Goal: Information Seeking & Learning: Check status

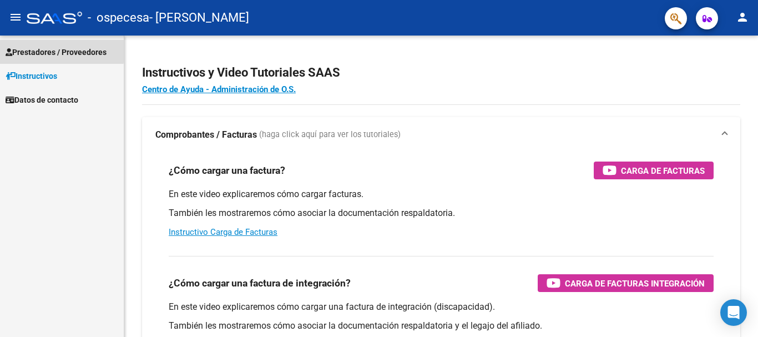
click at [42, 49] on span "Prestadores / Proveedores" at bounding box center [56, 52] width 101 height 12
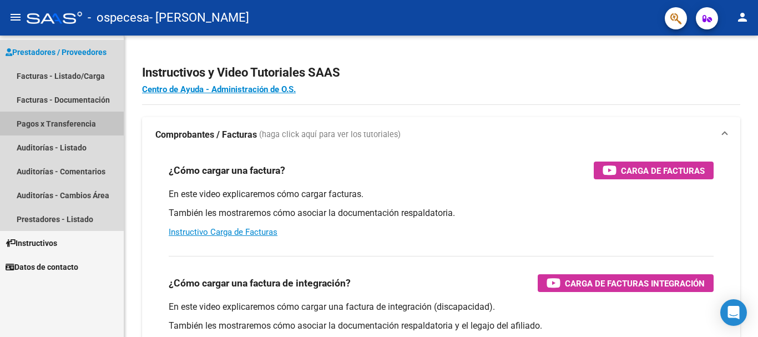
click at [28, 126] on link "Pagos x Transferencia" at bounding box center [62, 123] width 124 height 24
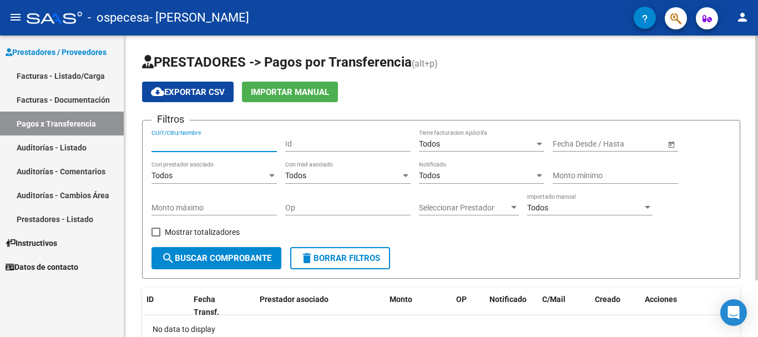
click at [161, 143] on input "CUIT/CBU/Nombre" at bounding box center [213, 143] width 125 height 9
type input "23147222734"
click at [296, 143] on input "Id" at bounding box center [347, 143] width 125 height 9
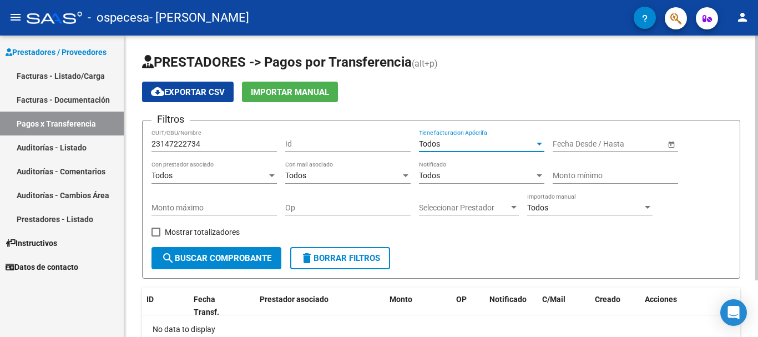
click at [540, 142] on div at bounding box center [539, 143] width 10 height 9
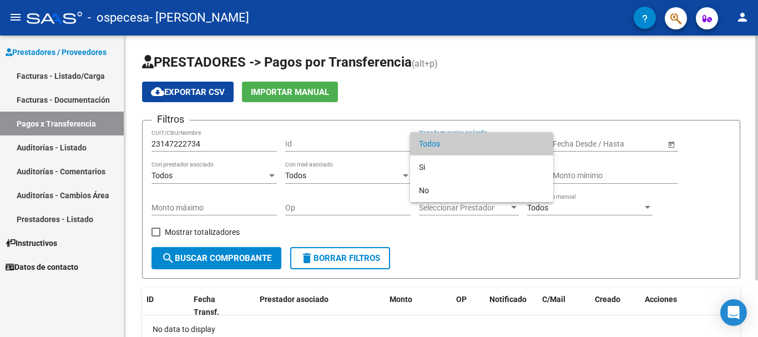
click at [540, 142] on span "Todos" at bounding box center [481, 143] width 125 height 23
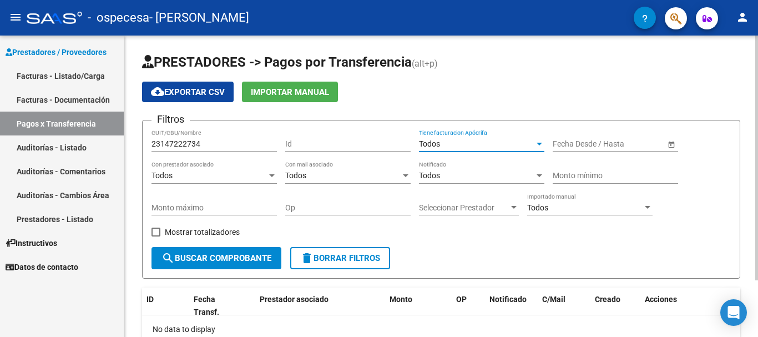
click at [540, 143] on div at bounding box center [539, 144] width 6 height 3
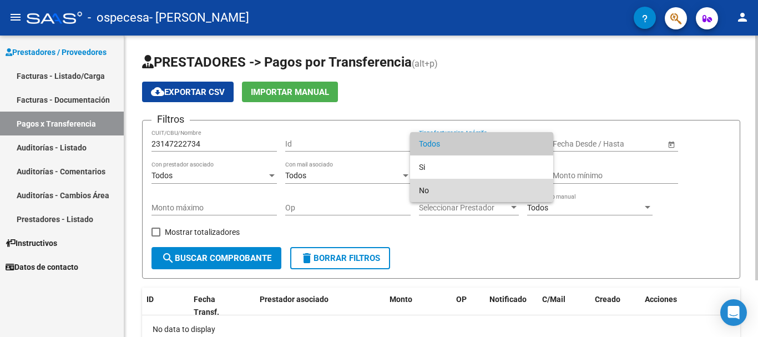
click at [417, 191] on mat-option "No" at bounding box center [481, 190] width 143 height 23
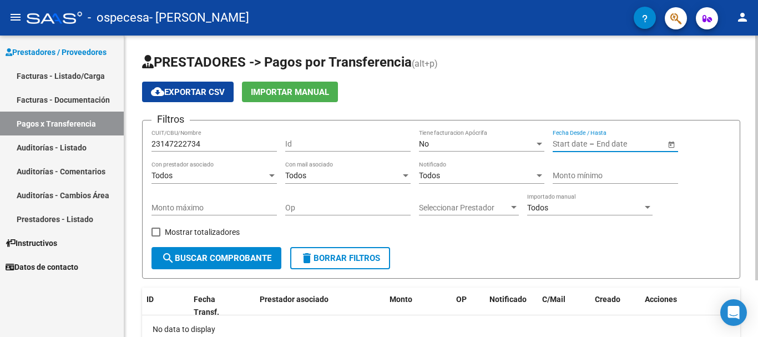
click at [571, 145] on input "text" at bounding box center [569, 143] width 34 height 9
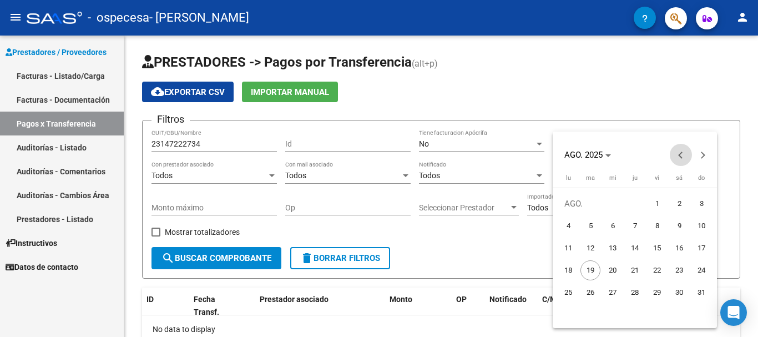
click at [677, 160] on span "Previous month" at bounding box center [680, 155] width 22 height 22
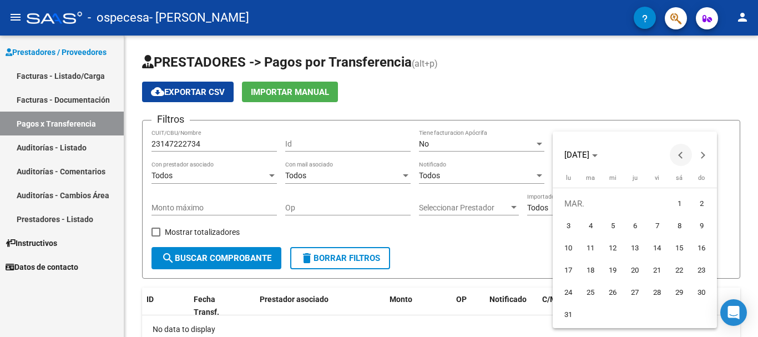
click at [677, 160] on span "Previous month" at bounding box center [680, 155] width 22 height 22
click at [681, 202] on span "1" at bounding box center [679, 204] width 20 height 20
type input "[DATE]"
click at [701, 160] on span "Next month" at bounding box center [703, 155] width 22 height 22
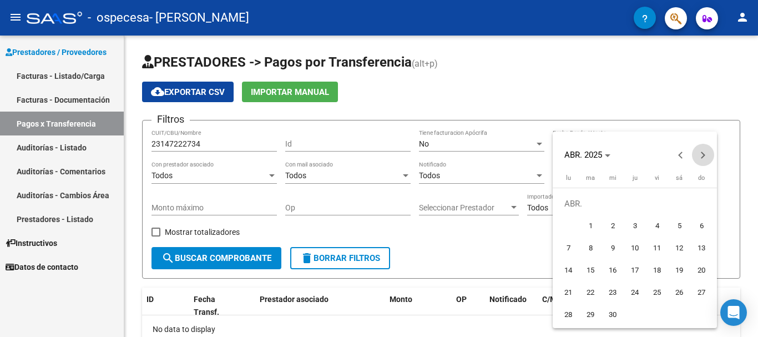
click at [701, 160] on span "Next month" at bounding box center [703, 155] width 22 height 22
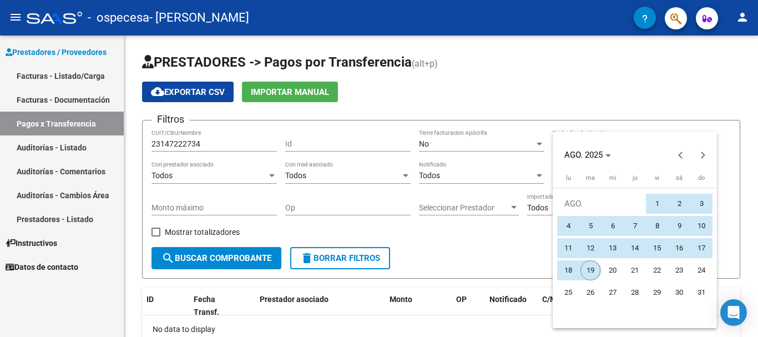
click at [587, 268] on span "19" at bounding box center [590, 270] width 20 height 20
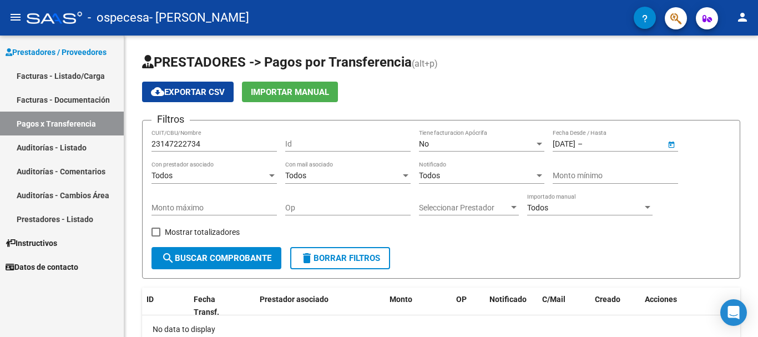
type input "[DATE]"
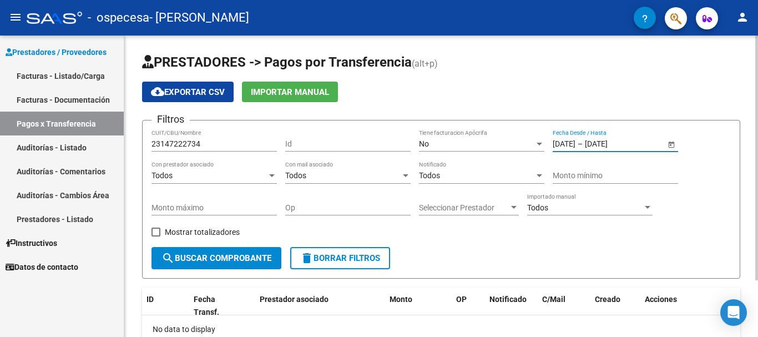
click at [273, 180] on div at bounding box center [272, 175] width 10 height 9
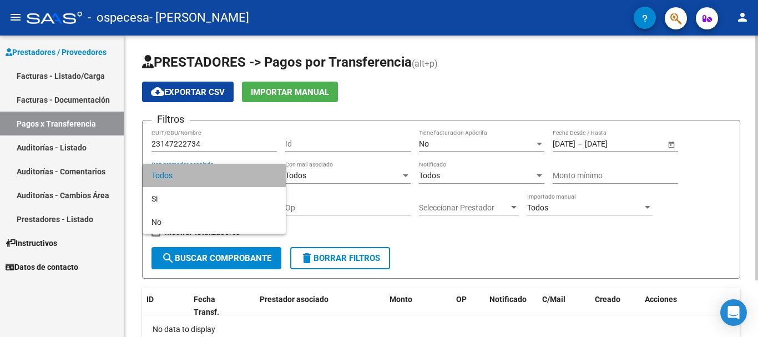
click at [273, 180] on span "Todos" at bounding box center [213, 175] width 125 height 23
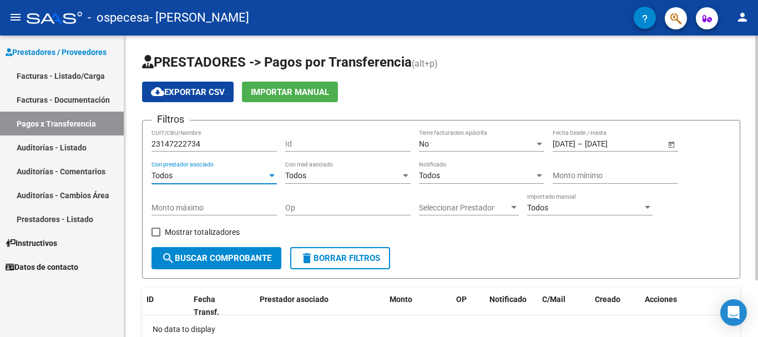
click at [273, 180] on div at bounding box center [272, 175] width 10 height 9
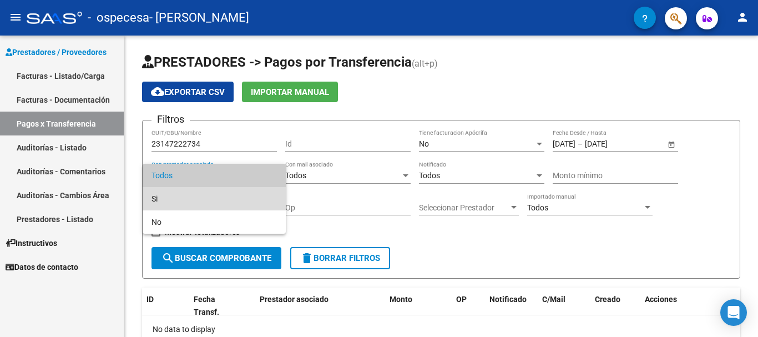
click at [211, 197] on span "Si" at bounding box center [213, 198] width 125 height 23
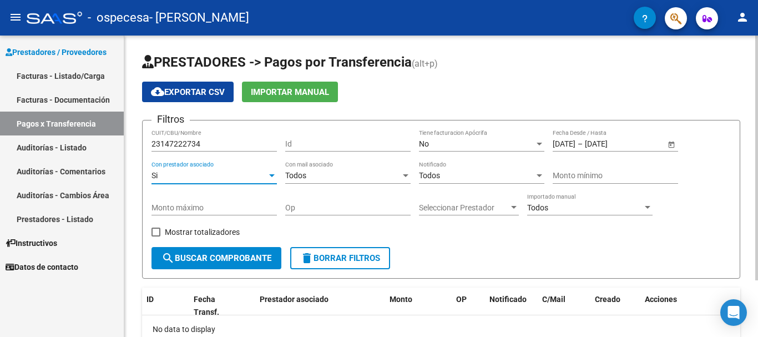
click at [406, 177] on div at bounding box center [405, 175] width 10 height 9
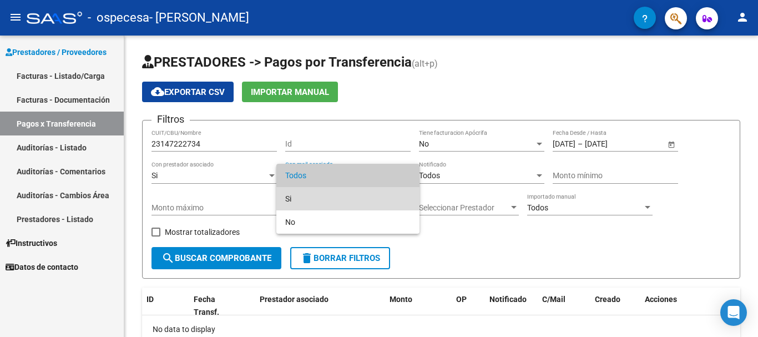
click at [390, 194] on span "Si" at bounding box center [347, 198] width 125 height 23
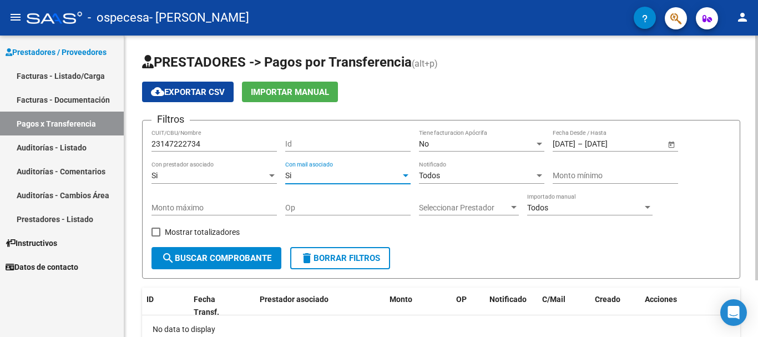
click at [536, 175] on div at bounding box center [539, 175] width 10 height 9
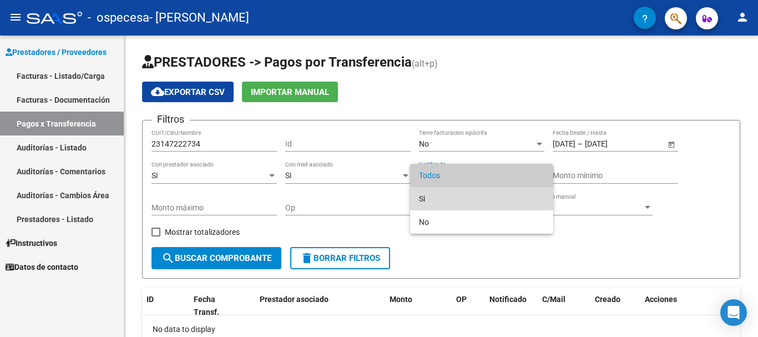
click at [489, 200] on span "Si" at bounding box center [481, 198] width 125 height 23
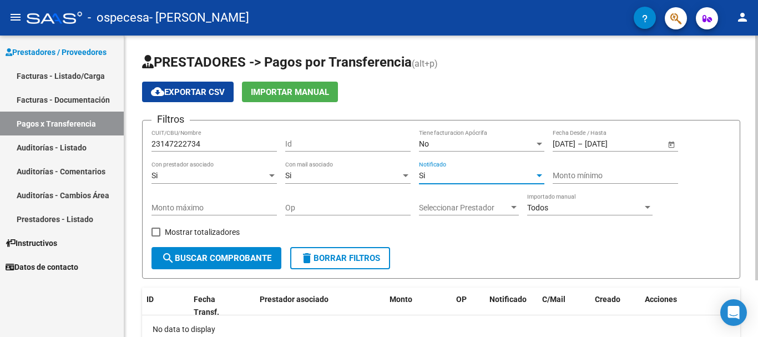
click at [605, 180] on div "Monto mínimo" at bounding box center [614, 172] width 125 height 22
type input "10000"
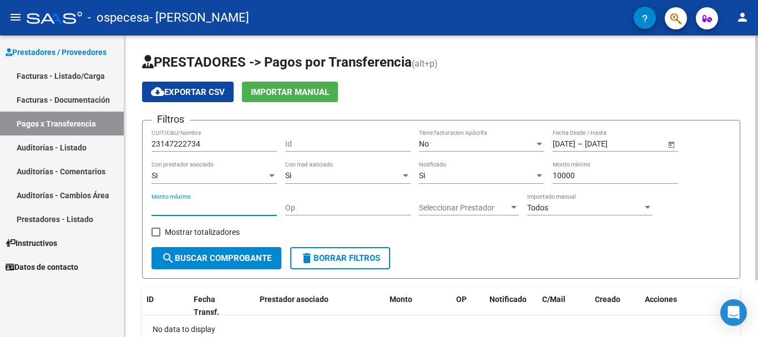
click at [211, 207] on input "Monto máximo" at bounding box center [213, 207] width 125 height 9
type input "400000"
click at [291, 206] on input "Op" at bounding box center [347, 207] width 125 height 9
click at [510, 207] on div at bounding box center [514, 207] width 10 height 9
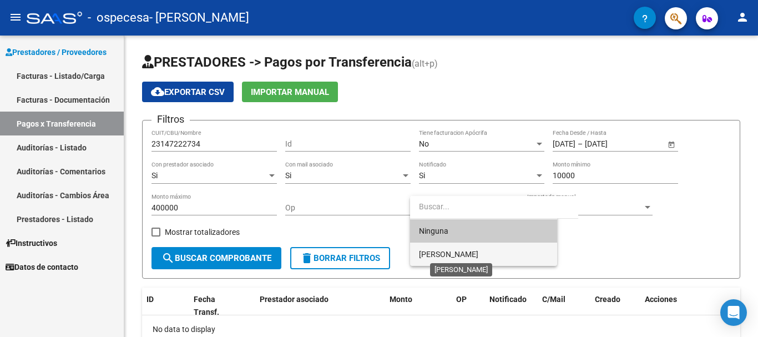
click at [478, 251] on span "[PERSON_NAME]" at bounding box center [448, 254] width 59 height 9
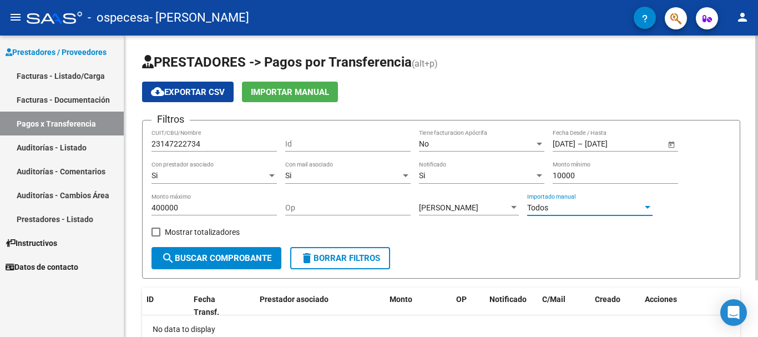
click at [645, 209] on div at bounding box center [647, 207] width 10 height 9
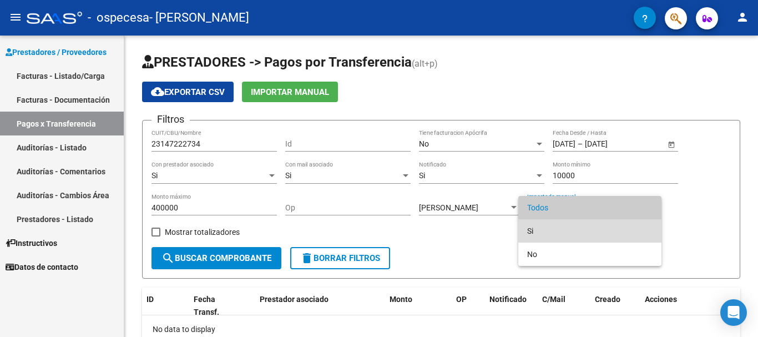
click at [587, 229] on span "Si" at bounding box center [589, 230] width 125 height 23
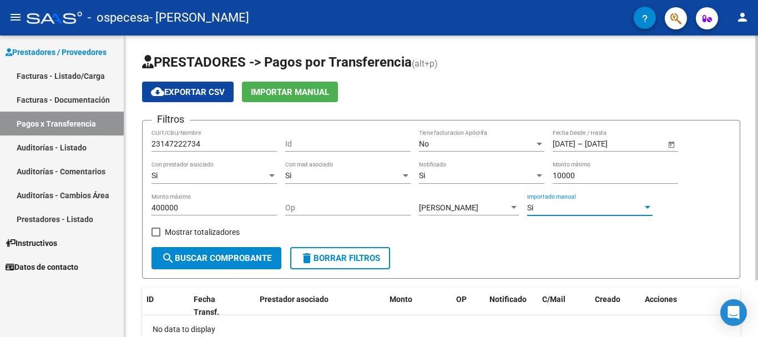
click at [157, 230] on span at bounding box center [155, 231] width 9 height 9
click at [156, 236] on input "Mostrar totalizadores" at bounding box center [155, 236] width 1 height 1
checkbox input "true"
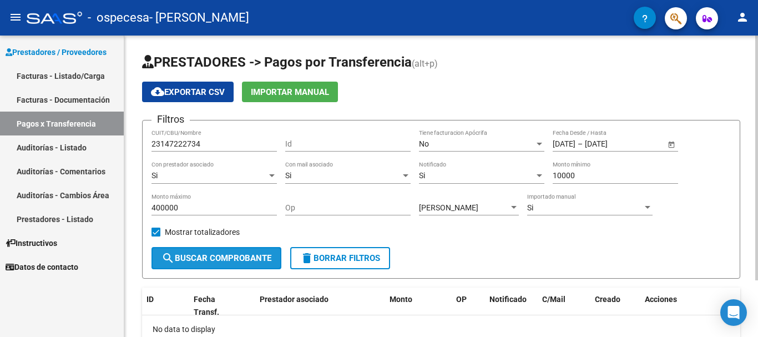
click at [192, 257] on span "search Buscar Comprobante" at bounding box center [216, 258] width 110 height 10
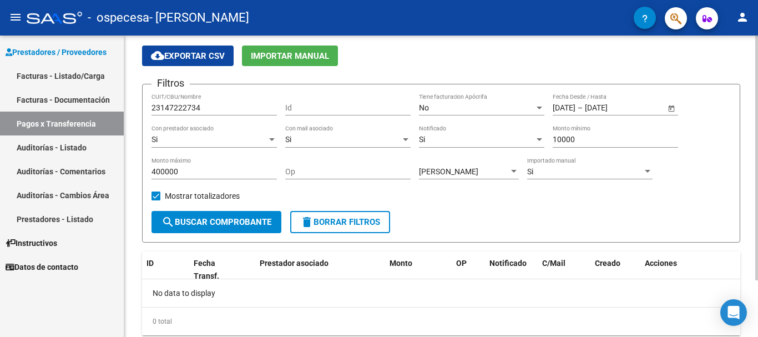
scroll to position [70, 0]
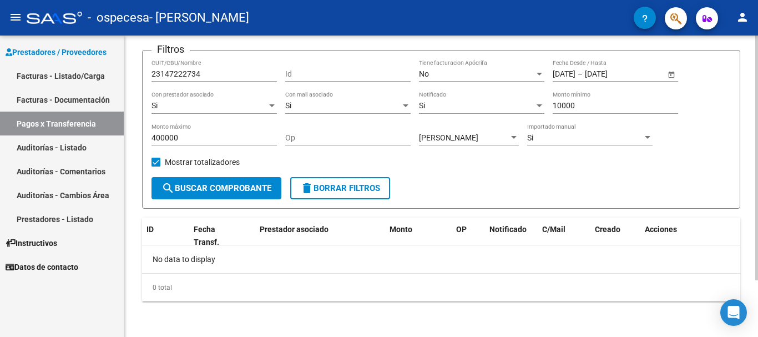
click at [755, 305] on div at bounding box center [756, 214] width 3 height 245
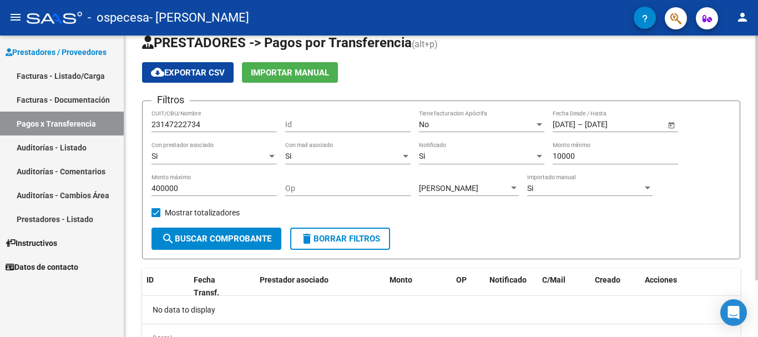
scroll to position [3, 0]
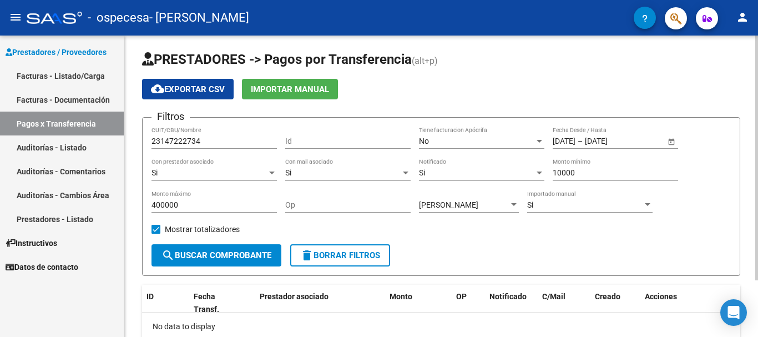
click at [750, 253] on div "PRESTADORES -> Pagos por Transferencia (alt+p) cloud_download Exportar CSV Impo…" at bounding box center [442, 218] width 636 height 371
click at [318, 92] on span "Importar Manual" at bounding box center [290, 89] width 78 height 10
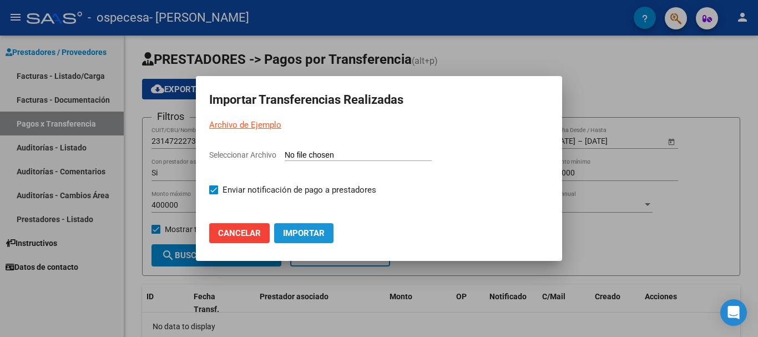
click at [295, 230] on span "Importar" at bounding box center [304, 233] width 42 height 10
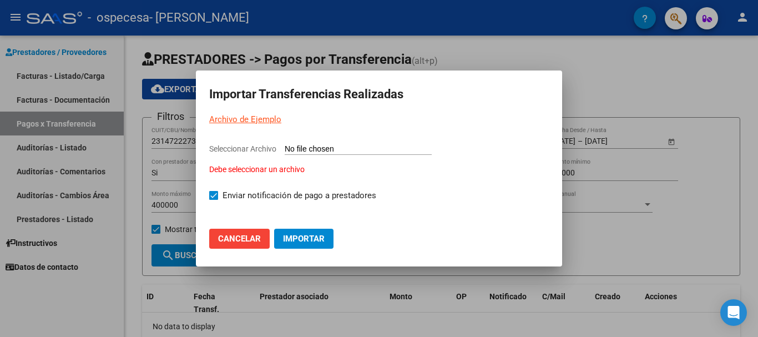
click at [301, 230] on button "Importar" at bounding box center [303, 239] width 59 height 20
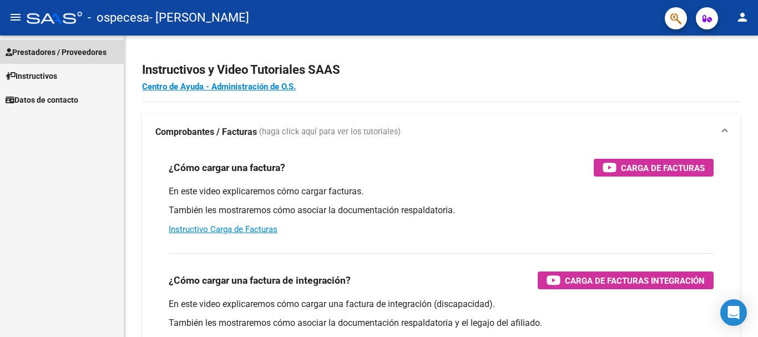
click at [33, 49] on span "Prestadores / Proveedores" at bounding box center [56, 52] width 101 height 12
click at [37, 56] on span "Prestadores / Proveedores" at bounding box center [56, 52] width 101 height 12
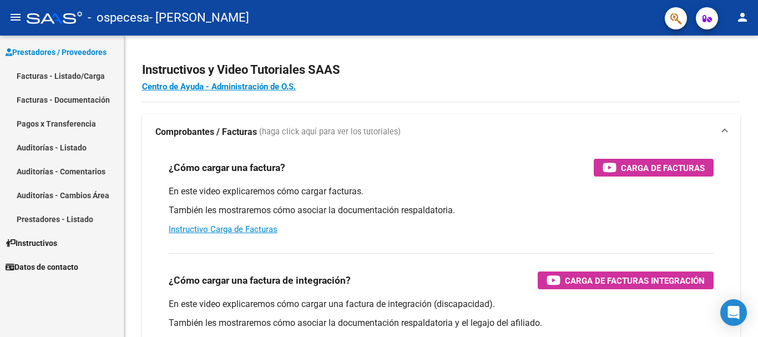
click at [34, 218] on link "Prestadores - Listado" at bounding box center [62, 219] width 124 height 24
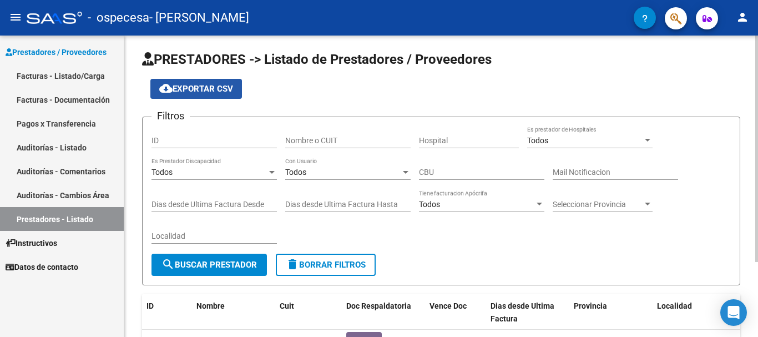
click at [211, 90] on span "cloud_download Exportar CSV" at bounding box center [196, 89] width 74 height 10
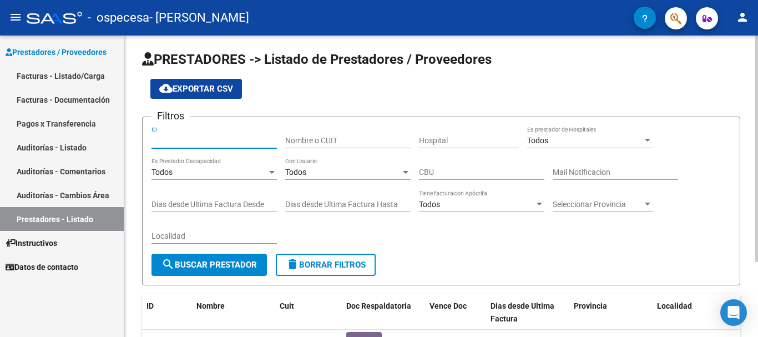
click at [170, 138] on input "ID" at bounding box center [213, 140] width 125 height 9
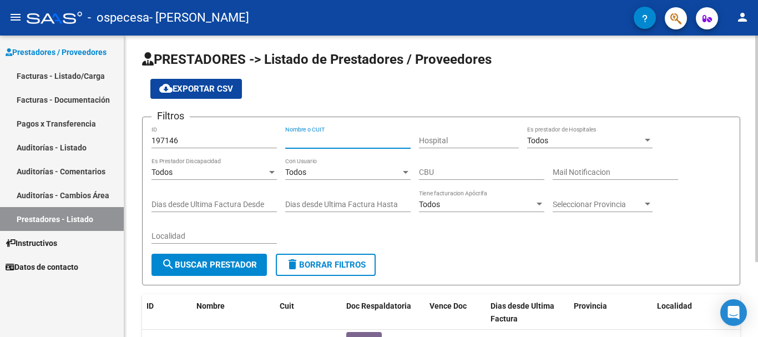
click at [295, 140] on input "Nombre o CUIT" at bounding box center [347, 140] width 125 height 9
click at [213, 83] on button "cloud_download Exportar CSV" at bounding box center [196, 89] width 92 height 20
click at [169, 139] on input "197146" at bounding box center [213, 140] width 125 height 9
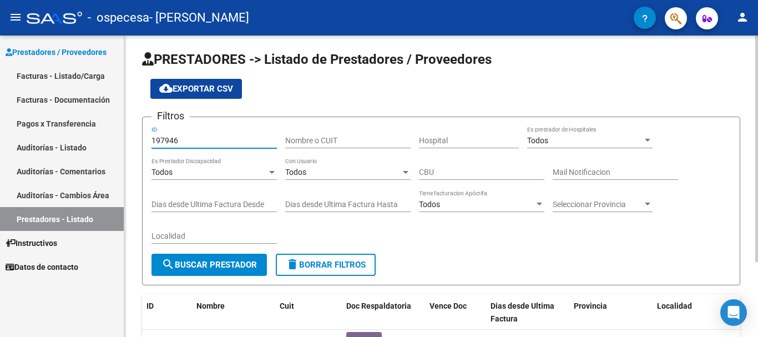
type input "197946"
click at [293, 135] on div "Nombre o CUIT" at bounding box center [347, 137] width 125 height 22
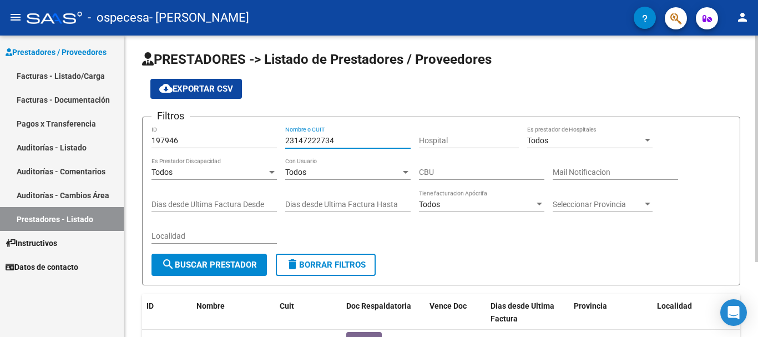
type input "23147222734"
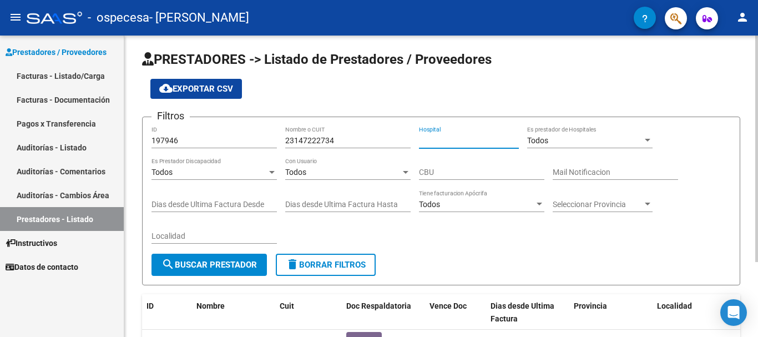
click at [430, 138] on input "Hospital" at bounding box center [469, 140] width 100 height 9
click at [647, 140] on div at bounding box center [648, 140] width 6 height 3
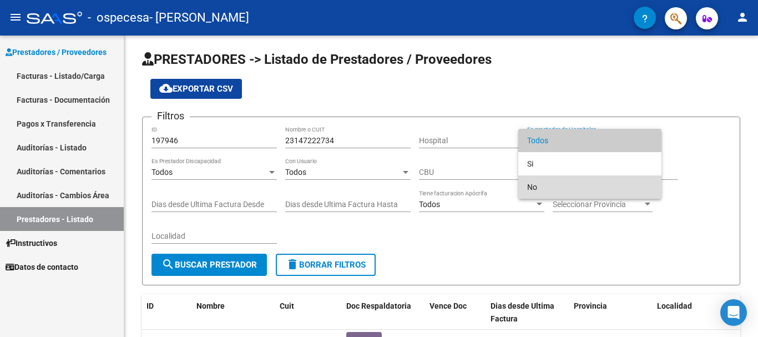
click at [542, 190] on span "No" at bounding box center [589, 186] width 125 height 23
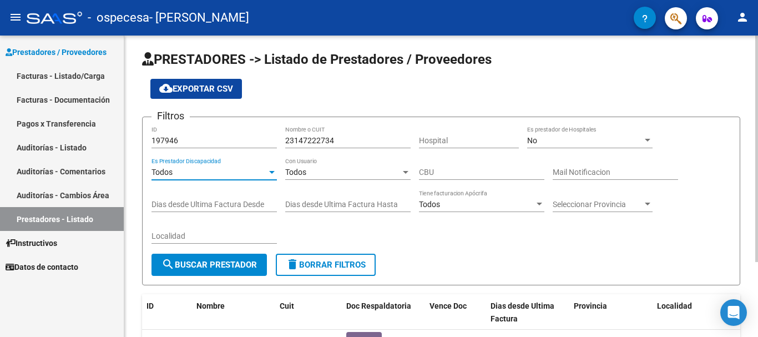
click at [271, 174] on div at bounding box center [272, 172] width 10 height 9
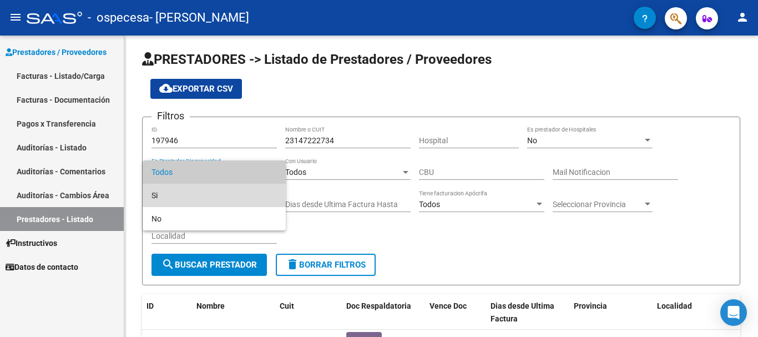
click at [195, 192] on span "Si" at bounding box center [213, 195] width 125 height 23
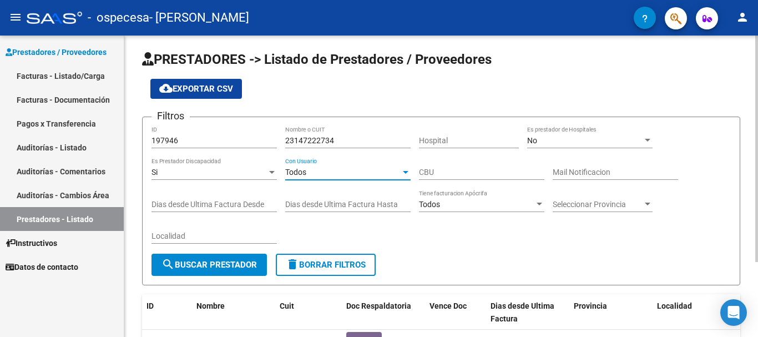
click at [403, 174] on div at bounding box center [405, 172] width 10 height 9
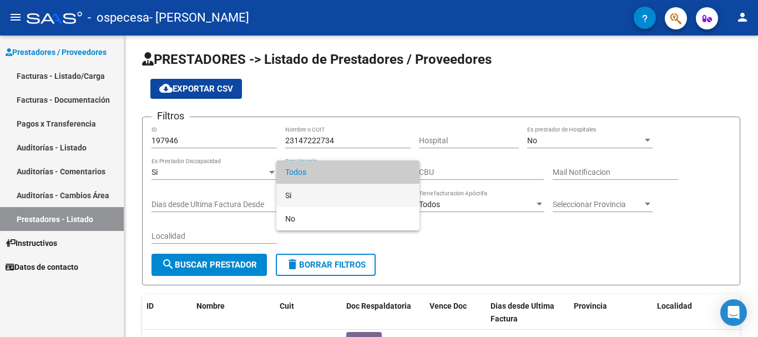
click at [303, 199] on span "Si" at bounding box center [347, 195] width 125 height 23
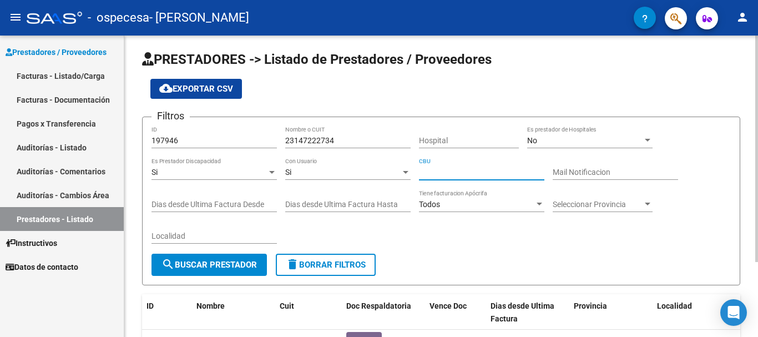
click at [437, 172] on input "CBU" at bounding box center [481, 172] width 125 height 9
click at [560, 174] on input "Mail Notificacion" at bounding box center [614, 172] width 125 height 9
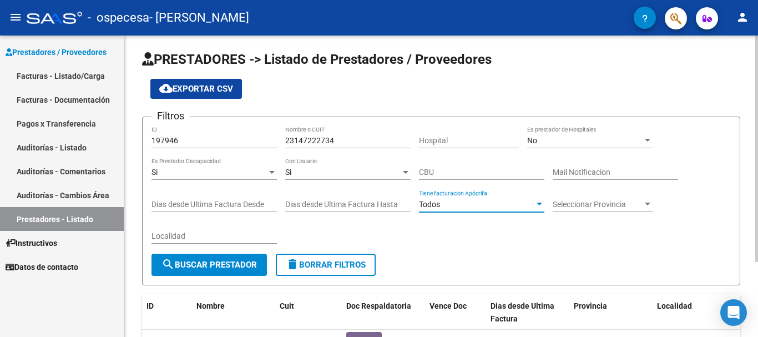
click at [432, 208] on span "Todos" at bounding box center [429, 204] width 21 height 9
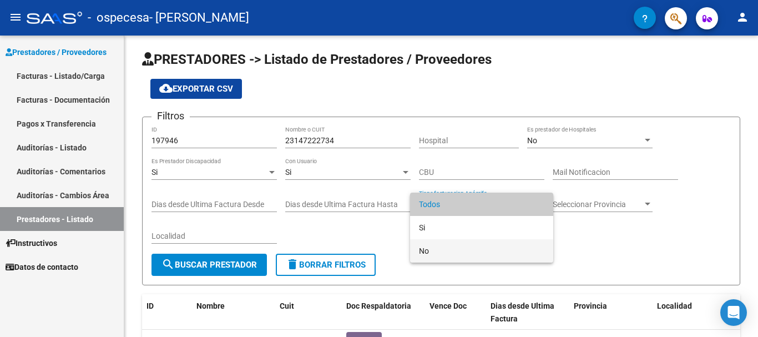
click at [428, 250] on span "No" at bounding box center [481, 250] width 125 height 23
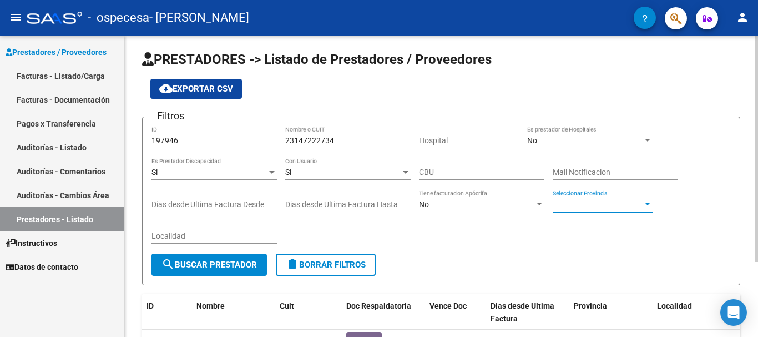
click at [647, 204] on div at bounding box center [648, 203] width 6 height 3
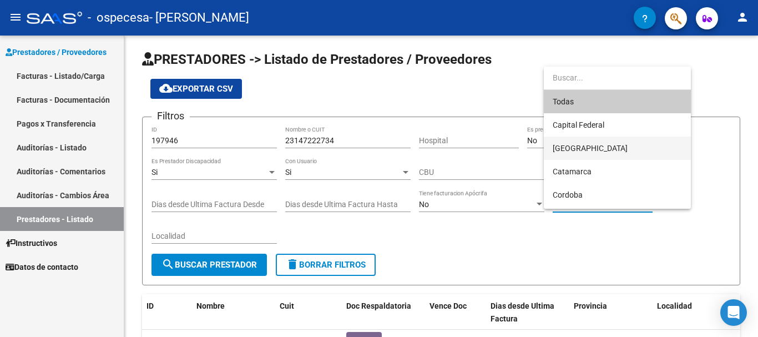
click at [601, 151] on span "[GEOGRAPHIC_DATA]" at bounding box center [616, 147] width 129 height 23
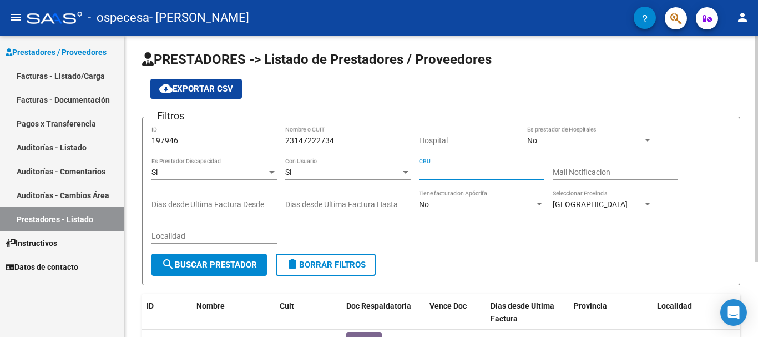
click at [429, 171] on input "CBU" at bounding box center [481, 172] width 125 height 9
type input "0140050201518105038752"
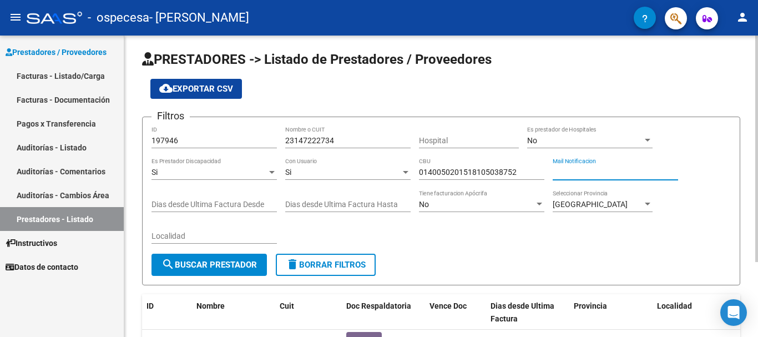
click at [561, 170] on input "Mail Notificacion" at bounding box center [614, 172] width 125 height 9
type input "[EMAIL_ADDRESS][DOMAIN_NAME]"
click at [278, 201] on div "Filtros 197946 ID 23147222734 Nombre o CUIT Hospital No Es prestador de Hospita…" at bounding box center [440, 190] width 579 height 128
click at [247, 199] on div "Dias desde Ultima Factura Desde" at bounding box center [213, 201] width 125 height 22
click at [225, 192] on div "Dias desde Ultima Factura Desde" at bounding box center [213, 201] width 125 height 22
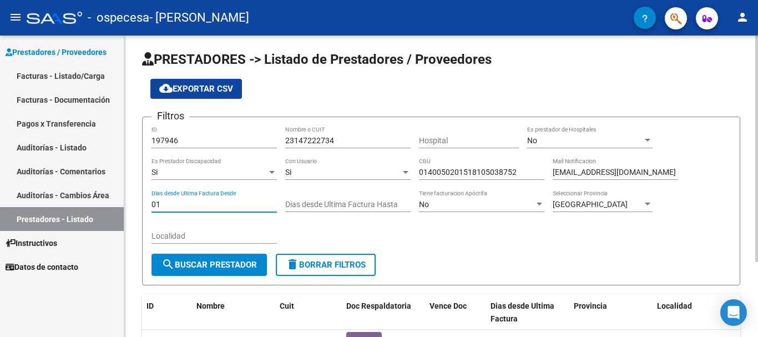
type input "0"
type input "180"
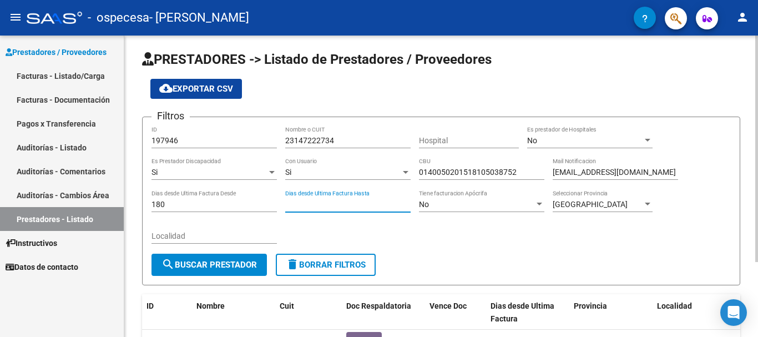
click at [296, 204] on input "Dias desde Ultima Factura Hasta" at bounding box center [347, 204] width 125 height 9
type input "180"
click at [229, 235] on input "Localidad" at bounding box center [213, 235] width 125 height 9
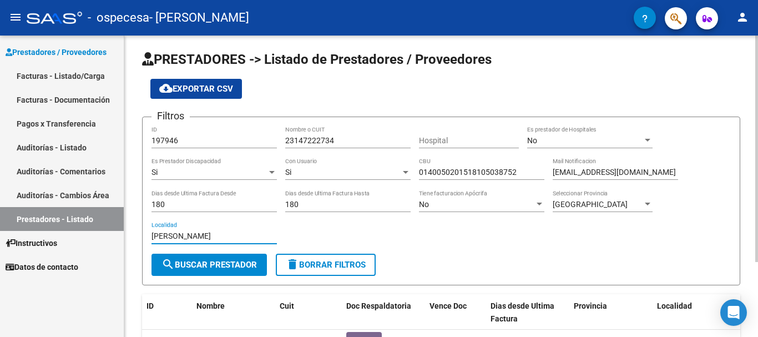
type input "[PERSON_NAME]"
click at [241, 266] on span "search Buscar Prestador" at bounding box center [208, 265] width 95 height 10
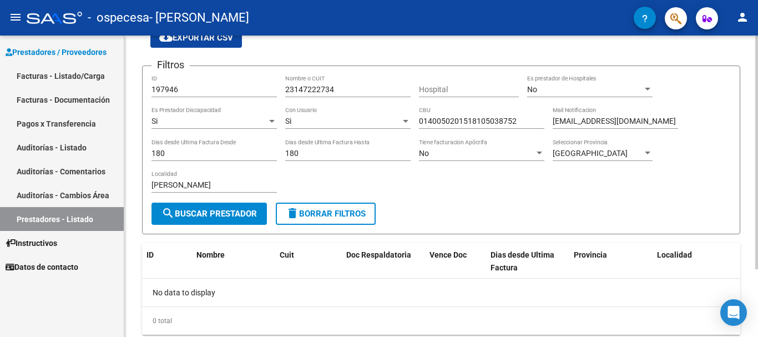
scroll to position [48, 0]
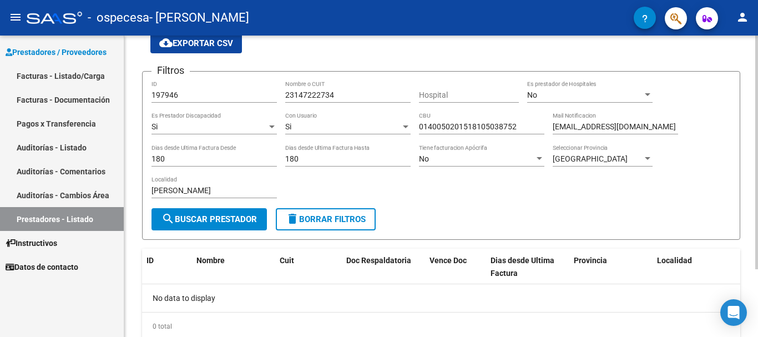
click at [755, 239] on div at bounding box center [756, 190] width 3 height 234
click at [334, 225] on button "delete Borrar Filtros" at bounding box center [326, 219] width 100 height 22
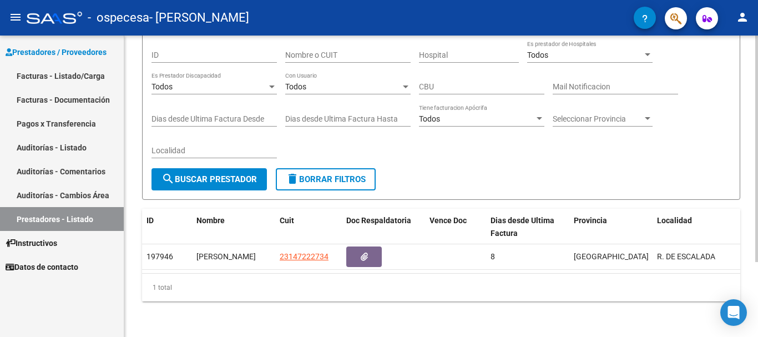
scroll to position [99, 0]
click at [757, 250] on div at bounding box center [756, 223] width 3 height 226
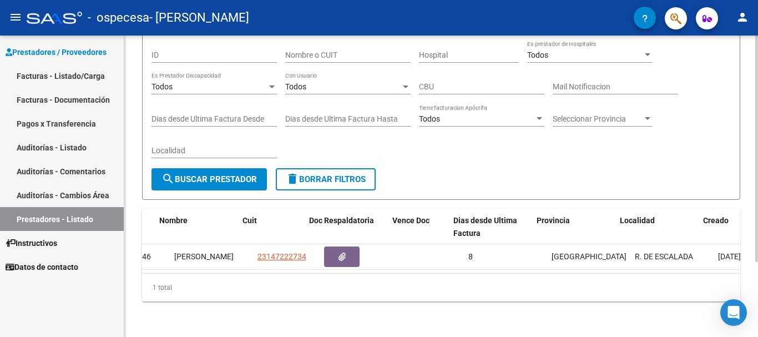
scroll to position [0, 57]
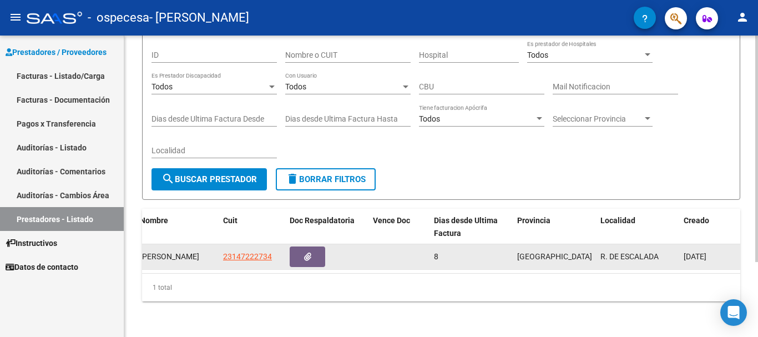
click at [706, 252] on span "[DATE]" at bounding box center [694, 256] width 23 height 9
click at [306, 252] on icon "button" at bounding box center [307, 256] width 7 height 8
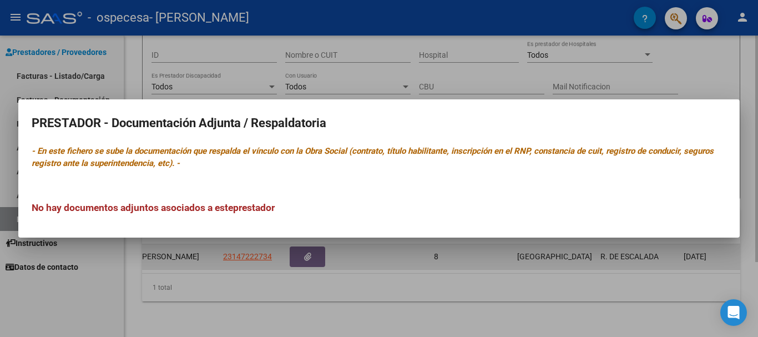
click at [306, 248] on div at bounding box center [379, 168] width 758 height 337
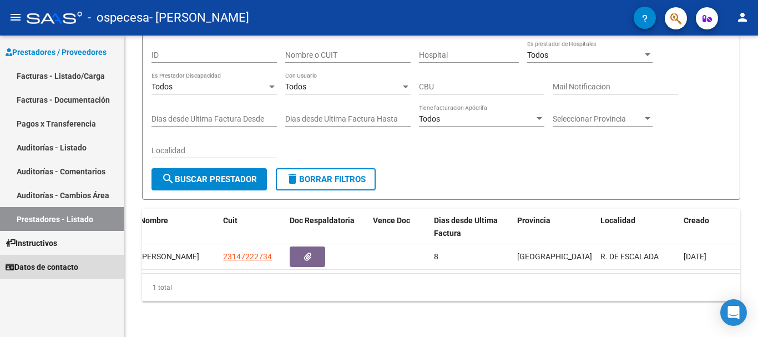
click at [55, 267] on span "Datos de contacto" at bounding box center [42, 267] width 73 height 12
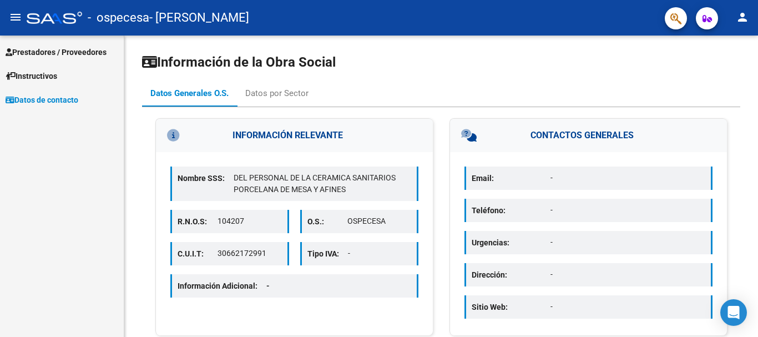
click at [42, 80] on span "Instructivos" at bounding box center [32, 76] width 52 height 12
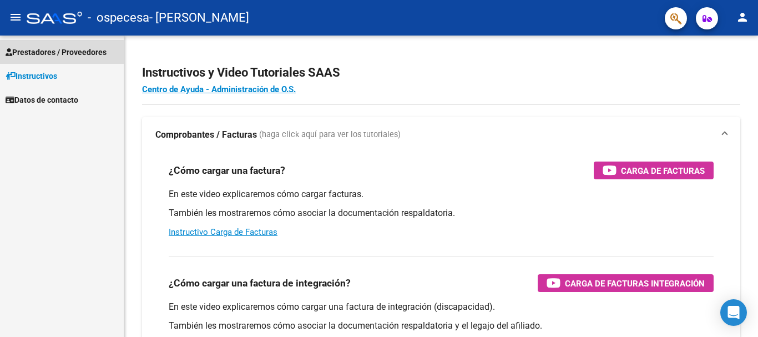
click at [54, 58] on span "Prestadores / Proveedores" at bounding box center [56, 52] width 101 height 12
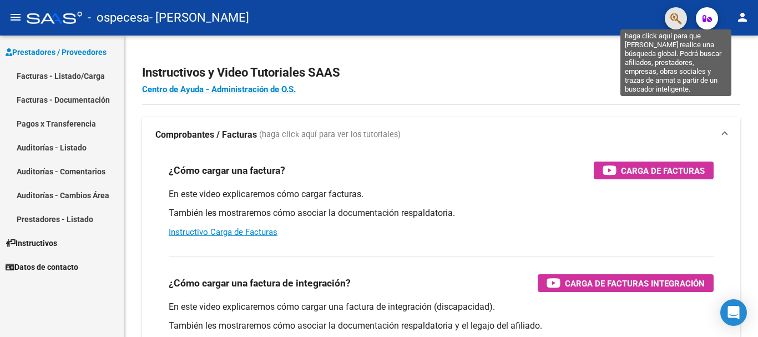
click at [678, 23] on icon "button" at bounding box center [675, 18] width 11 height 13
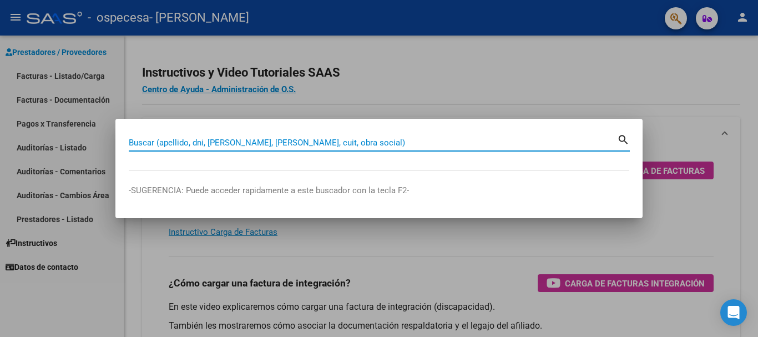
click at [137, 142] on input "Buscar (apellido, dni, [PERSON_NAME], [PERSON_NAME], cuit, obra social)" at bounding box center [373, 143] width 488 height 10
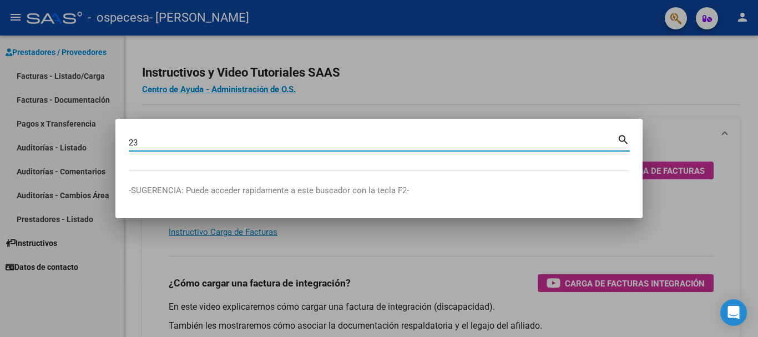
type input "2"
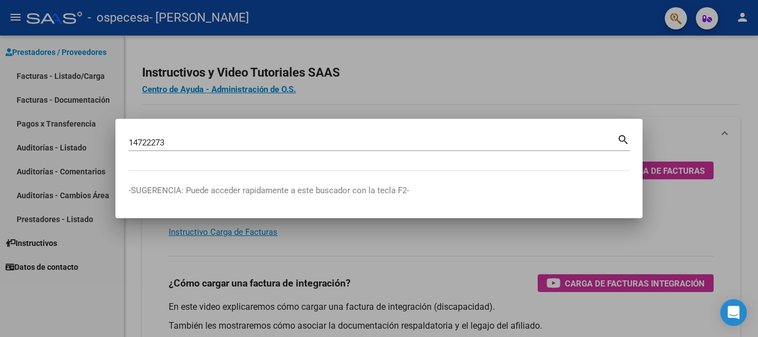
click at [625, 140] on mat-icon "search" at bounding box center [623, 138] width 13 height 13
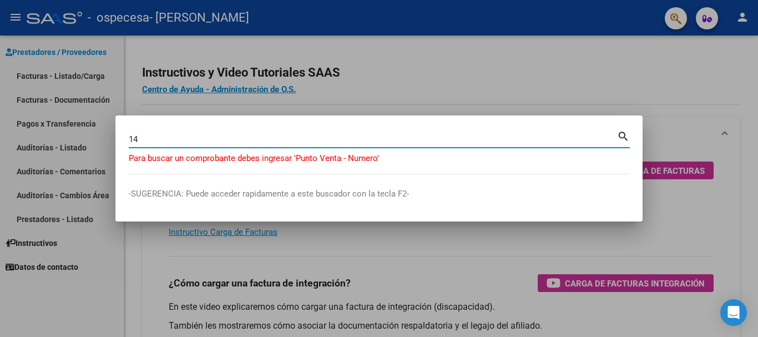
type input "1"
type input "003-0084"
click at [625, 140] on mat-icon "search" at bounding box center [623, 135] width 13 height 13
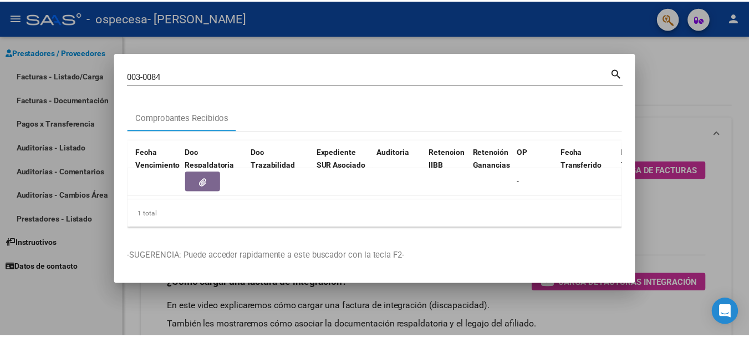
scroll to position [0, 600]
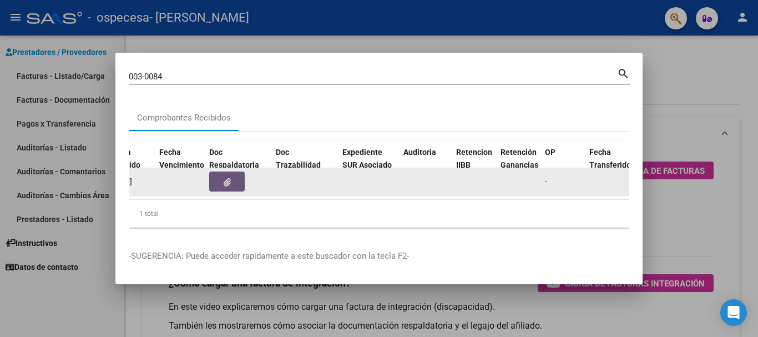
click at [232, 176] on button "button" at bounding box center [226, 181] width 35 height 20
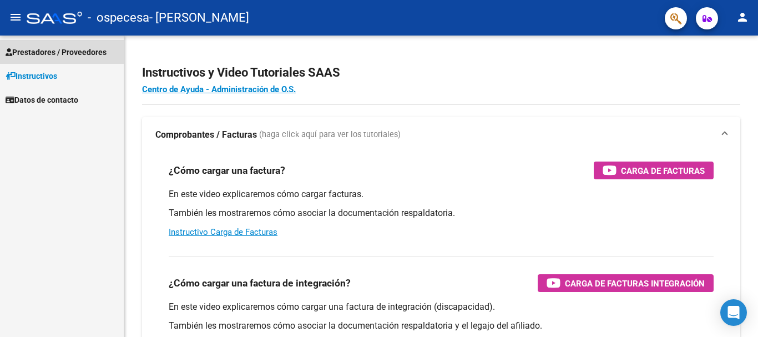
click at [34, 50] on span "Prestadores / Proveedores" at bounding box center [56, 52] width 101 height 12
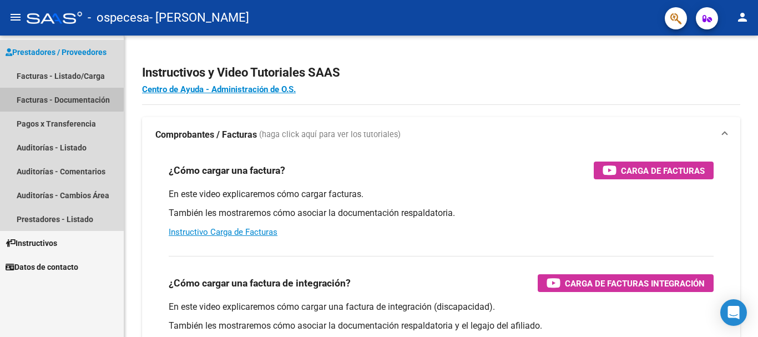
click at [35, 97] on link "Facturas - Documentación" at bounding box center [62, 100] width 124 height 24
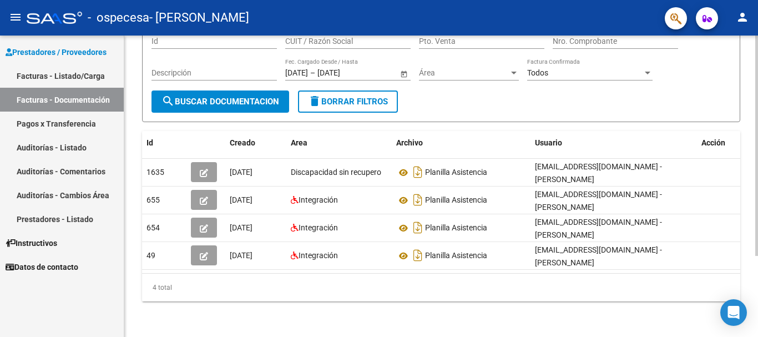
scroll to position [111, 0]
click at [757, 198] on div at bounding box center [756, 226] width 3 height 220
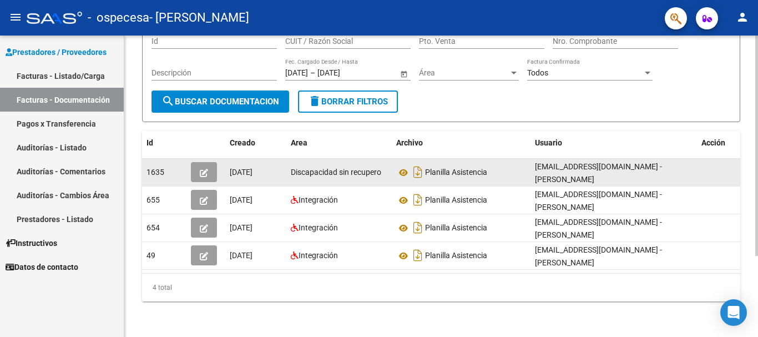
click at [212, 164] on button "button" at bounding box center [204, 172] width 26 height 20
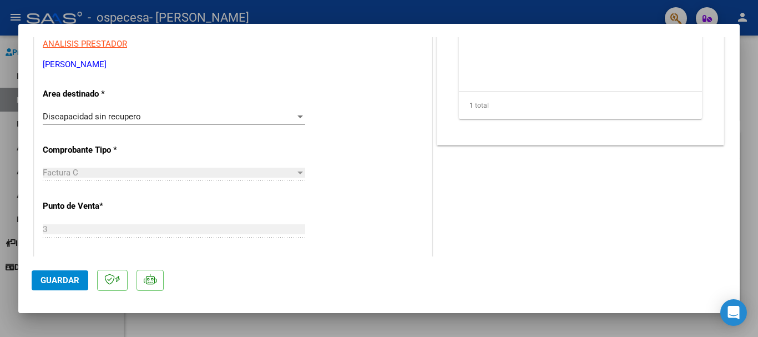
scroll to position [200, 0]
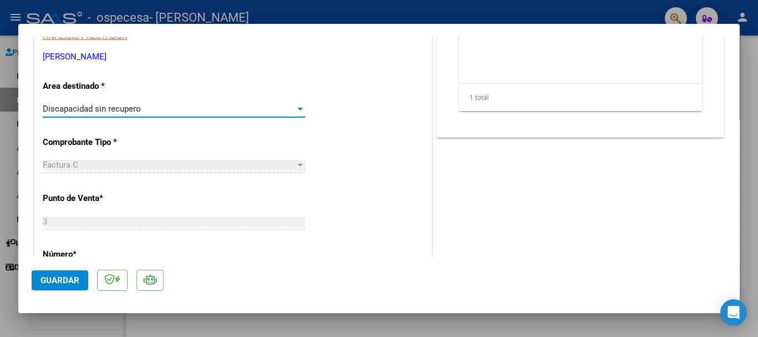
click at [297, 109] on div at bounding box center [300, 109] width 6 height 3
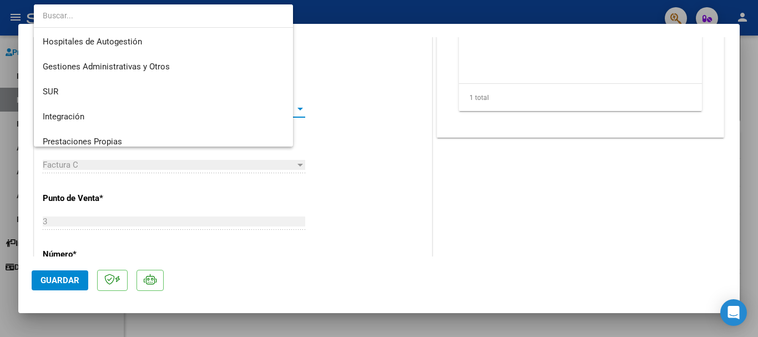
scroll to position [108, 0]
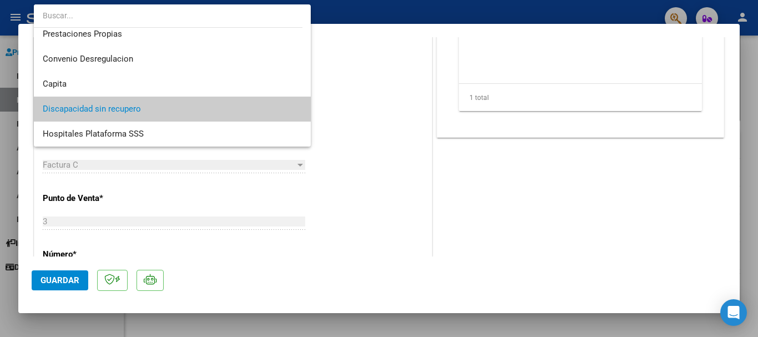
click at [336, 133] on div at bounding box center [379, 168] width 758 height 337
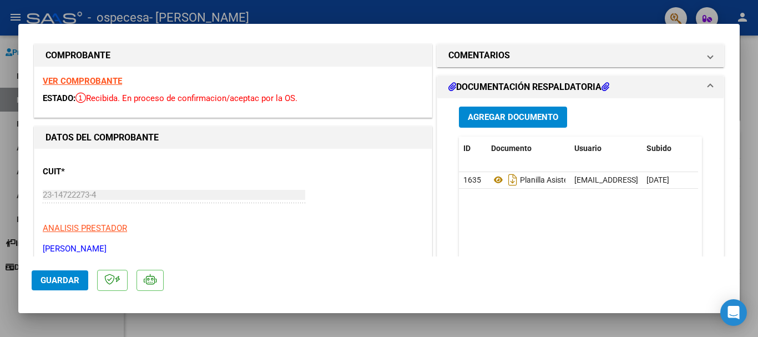
scroll to position [0, 0]
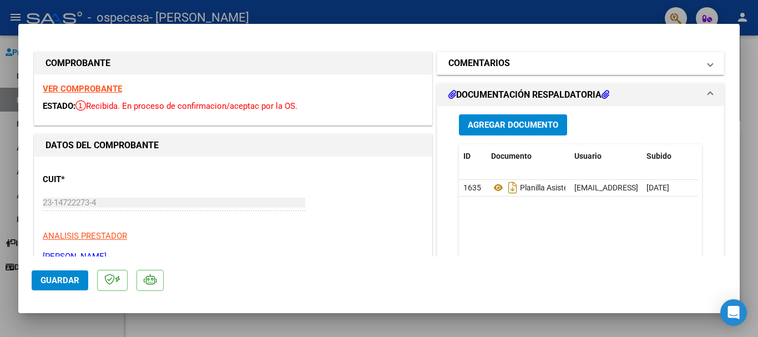
click at [698, 64] on span "COMENTARIOS" at bounding box center [578, 63] width 260 height 13
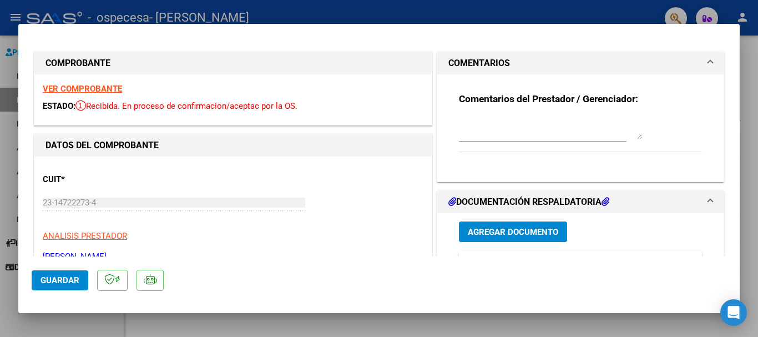
click at [698, 64] on span "COMENTARIOS" at bounding box center [578, 63] width 260 height 13
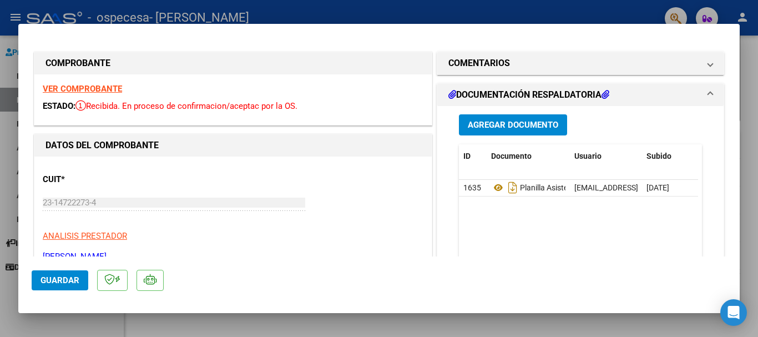
click at [708, 95] on span at bounding box center [710, 94] width 4 height 13
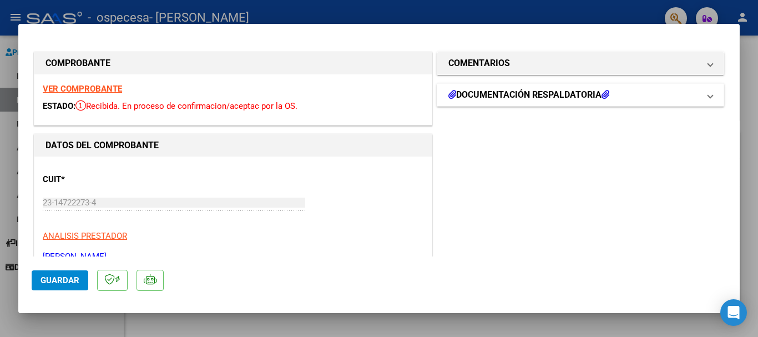
click at [708, 95] on span at bounding box center [710, 94] width 4 height 13
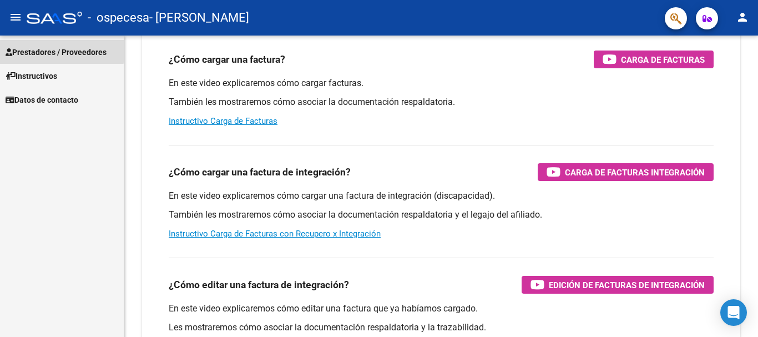
click at [33, 49] on span "Prestadores / Proveedores" at bounding box center [56, 52] width 101 height 12
click at [42, 54] on span "Prestadores / Proveedores" at bounding box center [56, 52] width 101 height 12
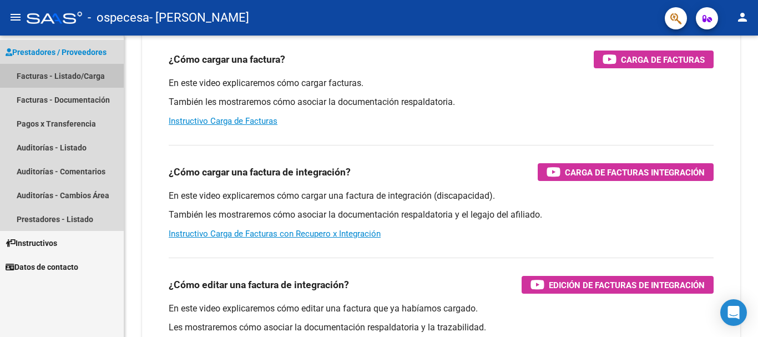
click at [39, 76] on link "Facturas - Listado/Carga" at bounding box center [62, 76] width 124 height 24
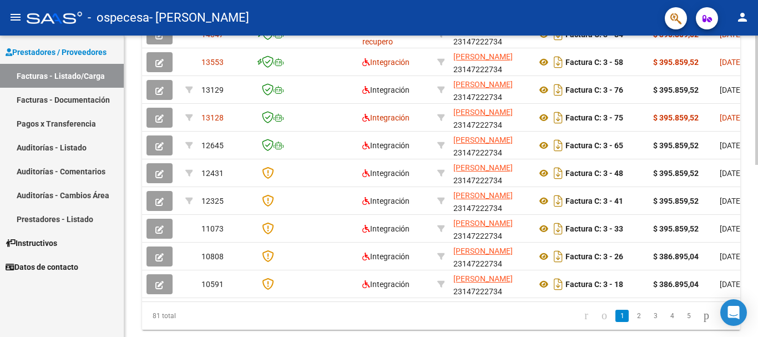
scroll to position [370, 0]
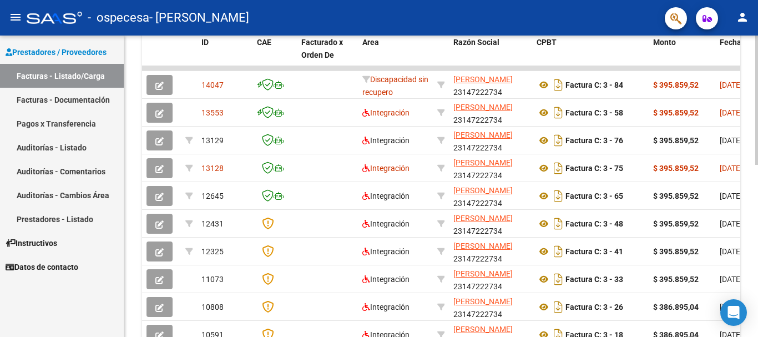
click at [757, 208] on div at bounding box center [756, 237] width 3 height 129
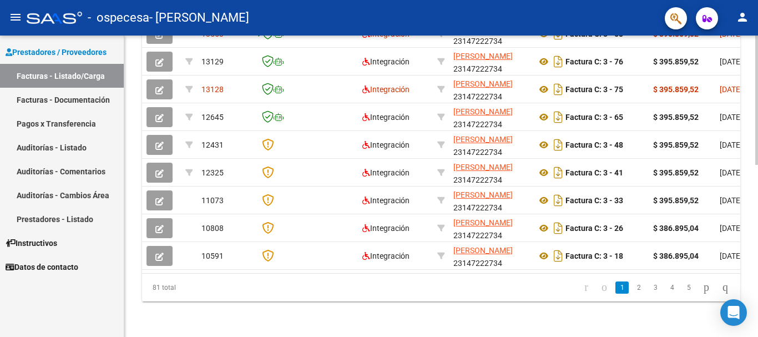
scroll to position [402, 0]
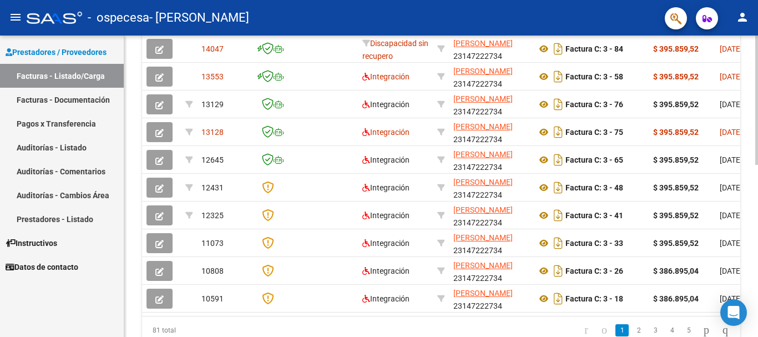
click at [748, 193] on div "Video tutorial PRESTADORES -> Listado de CPBTs Emitidos por Prestadores / Prove…" at bounding box center [442, 32] width 636 height 694
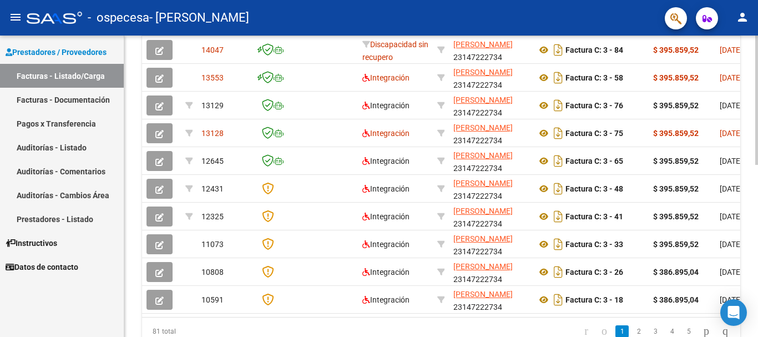
drag, startPoint x: 748, startPoint y: 192, endPoint x: 748, endPoint y: 185, distance: 7.2
click at [748, 186] on div "Video tutorial PRESTADORES -> Listado de CPBTs Emitidos por Prestadores / Prove…" at bounding box center [440, 33] width 633 height 694
drag, startPoint x: 754, startPoint y: 193, endPoint x: 754, endPoint y: 170, distance: 22.7
click at [755, 177] on div "Video tutorial PRESTADORES -> Listado de CPBTs Emitidos por Prestadores / Prove…" at bounding box center [442, 33] width 636 height 694
click at [754, 174] on div "Video tutorial PRESTADORES -> Listado de CPBTs Emitidos por Prestadores / Prove…" at bounding box center [442, 33] width 636 height 694
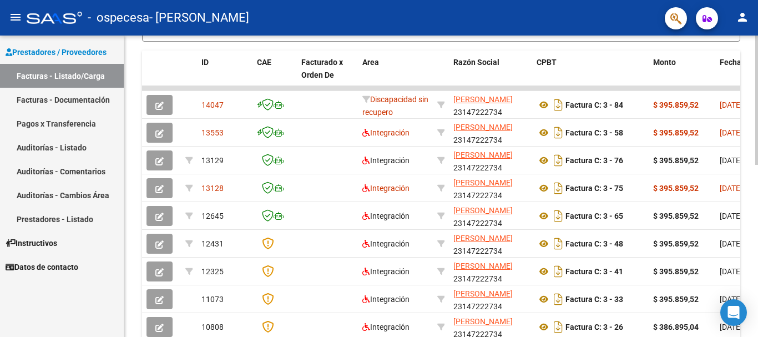
scroll to position [300, 0]
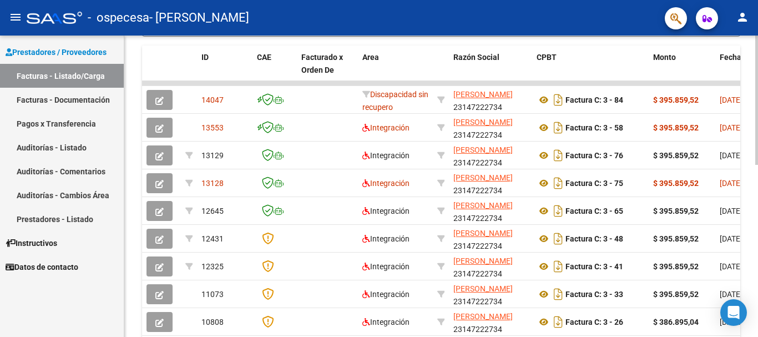
click at [757, 240] on div at bounding box center [756, 230] width 3 height 129
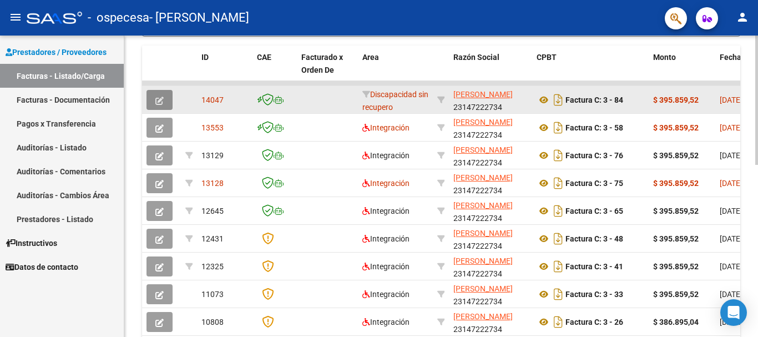
click at [160, 101] on icon "button" at bounding box center [159, 101] width 8 height 8
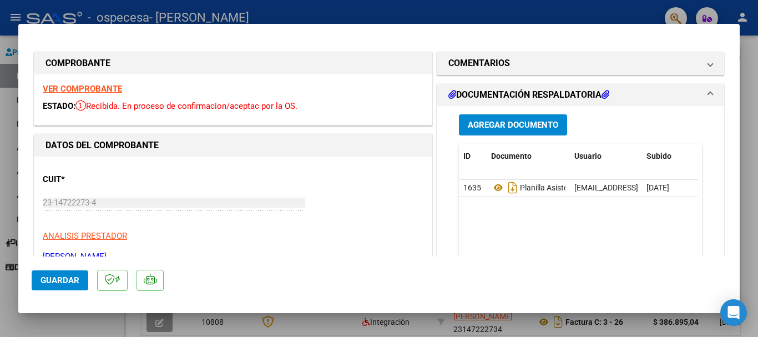
click at [7, 131] on div at bounding box center [379, 168] width 758 height 337
type input "$ 0,00"
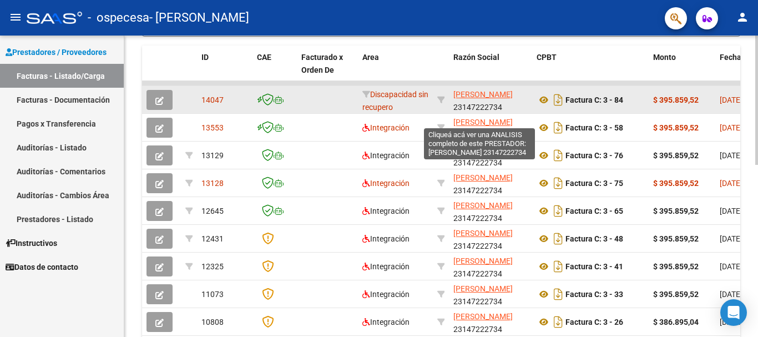
click at [474, 90] on span "[PERSON_NAME]" at bounding box center [482, 94] width 59 height 9
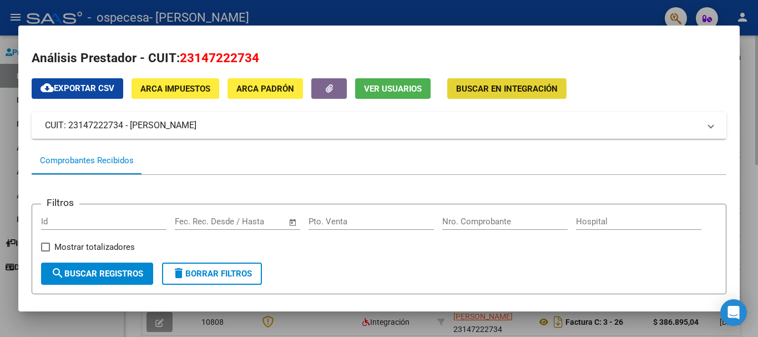
click at [474, 89] on span "Buscar en Integración" at bounding box center [507, 89] width 102 height 10
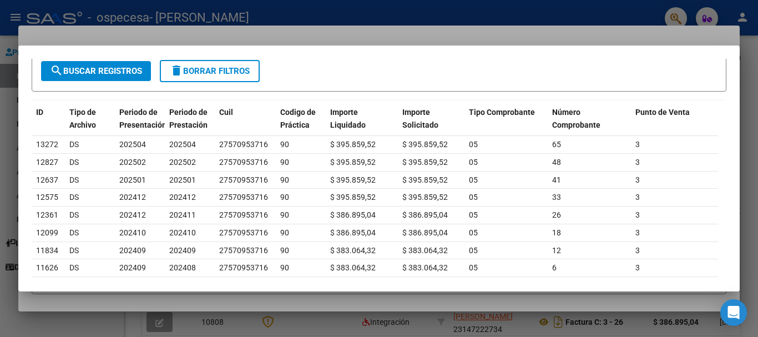
scroll to position [67, 0]
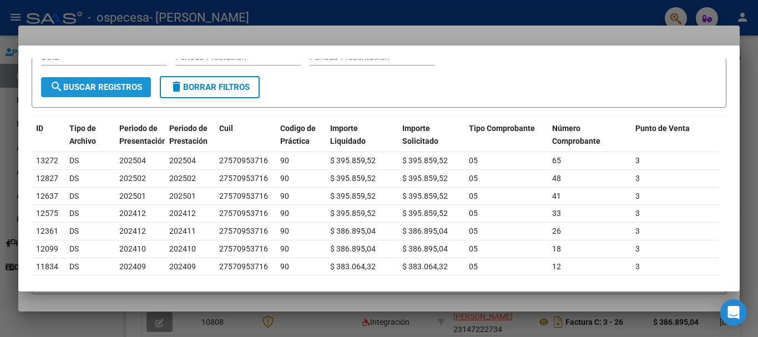
click at [143, 95] on button "search Buscar Registros" at bounding box center [96, 87] width 110 height 20
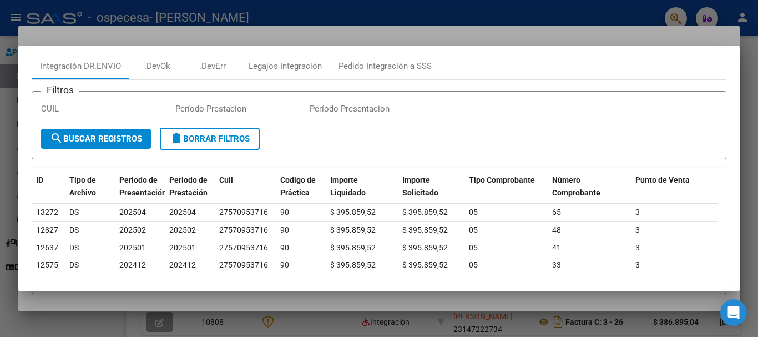
scroll to position [0, 0]
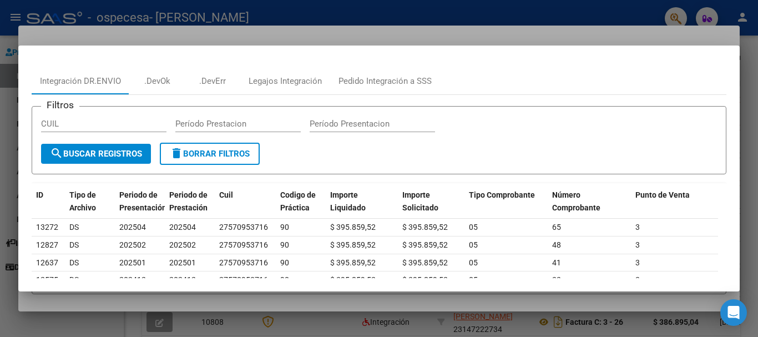
click at [754, 64] on div at bounding box center [379, 168] width 758 height 337
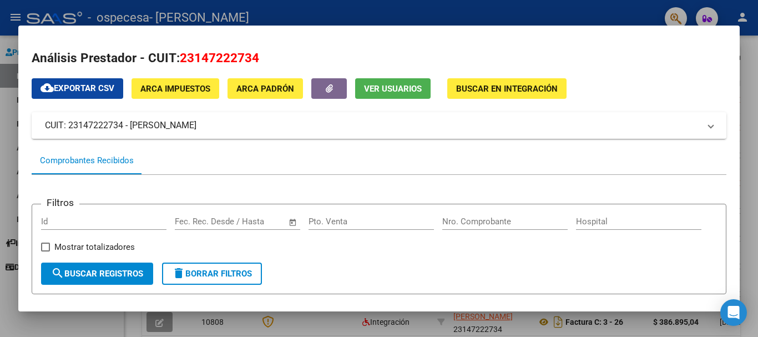
click at [749, 59] on div at bounding box center [379, 168] width 758 height 337
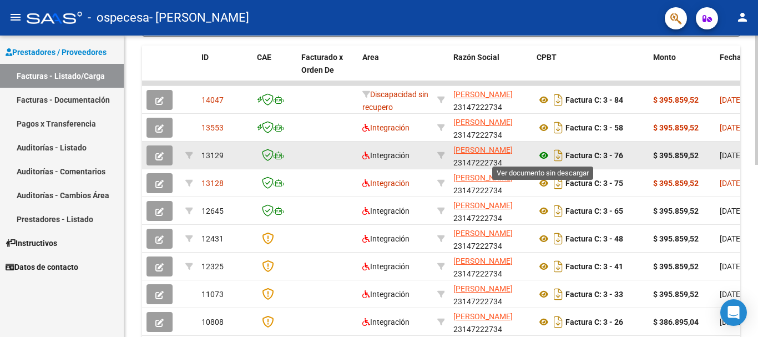
click at [545, 155] on icon at bounding box center [543, 155] width 14 height 13
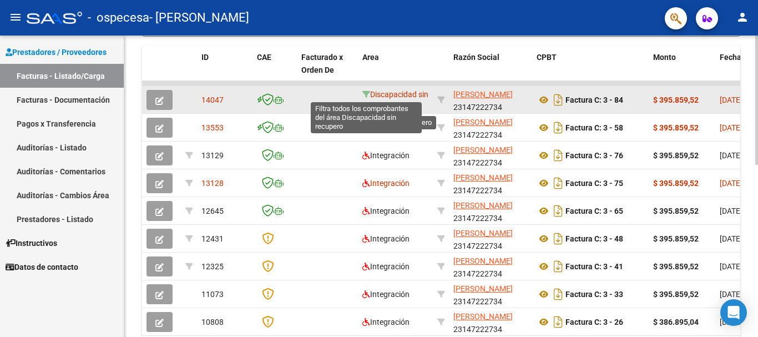
click at [363, 96] on icon at bounding box center [366, 94] width 8 height 8
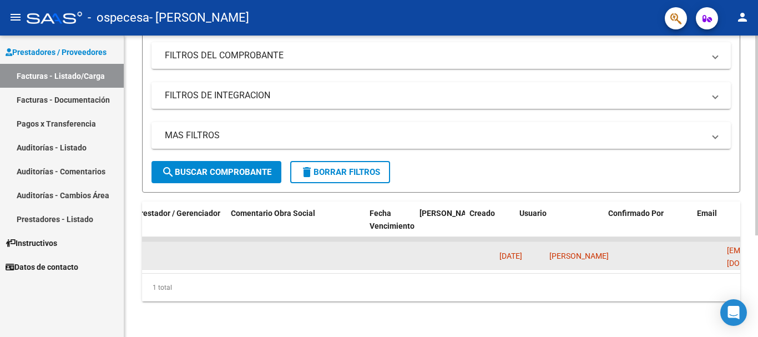
scroll to position [0, 1298]
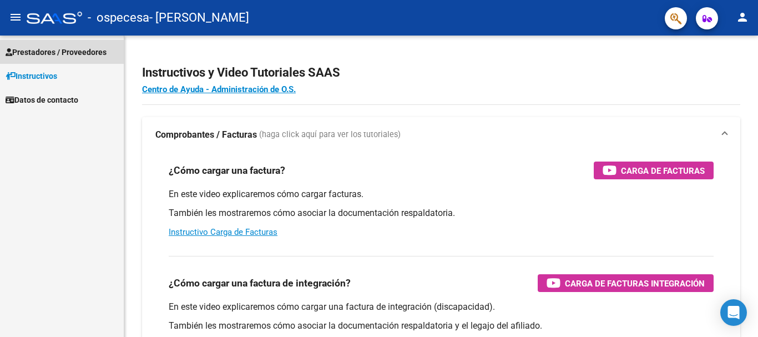
click at [32, 50] on span "Prestadores / Proveedores" at bounding box center [56, 52] width 101 height 12
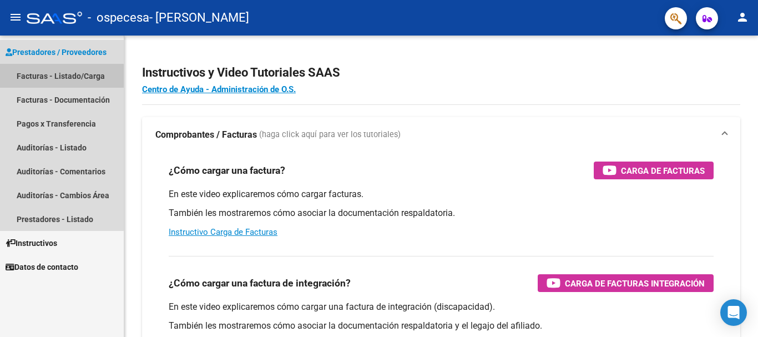
click at [34, 78] on link "Facturas - Listado/Carga" at bounding box center [62, 76] width 124 height 24
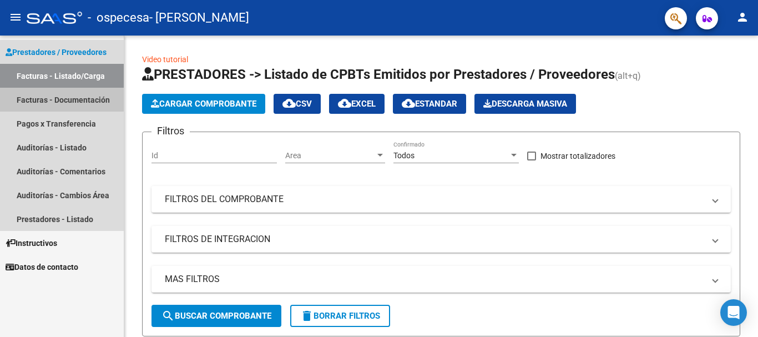
click at [33, 93] on link "Facturas - Documentación" at bounding box center [62, 100] width 124 height 24
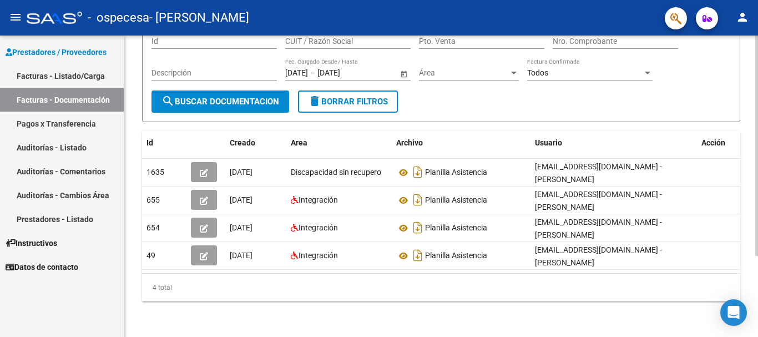
scroll to position [109, 0]
click at [757, 184] on div at bounding box center [756, 226] width 3 height 220
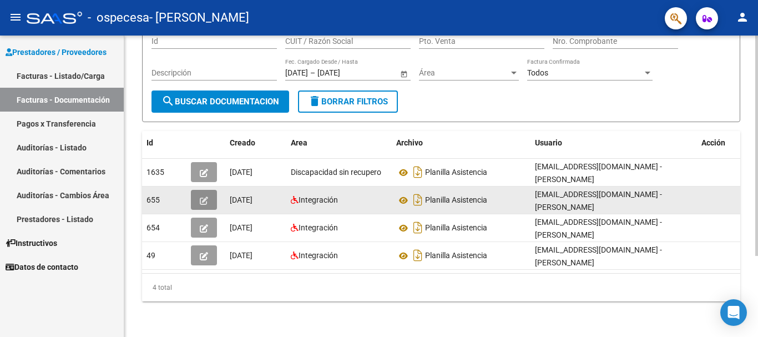
click at [199, 190] on button "button" at bounding box center [204, 200] width 26 height 20
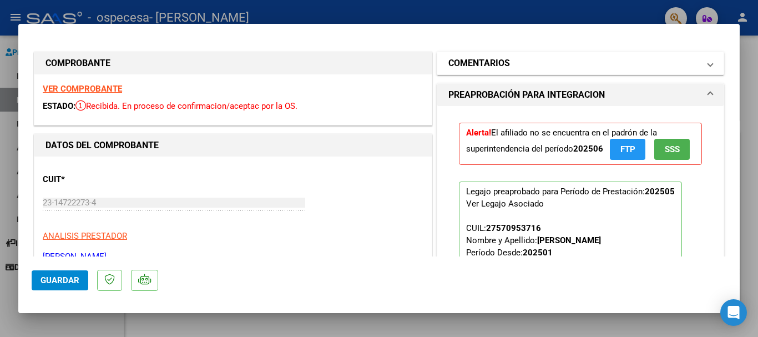
click at [708, 67] on span at bounding box center [710, 63] width 4 height 13
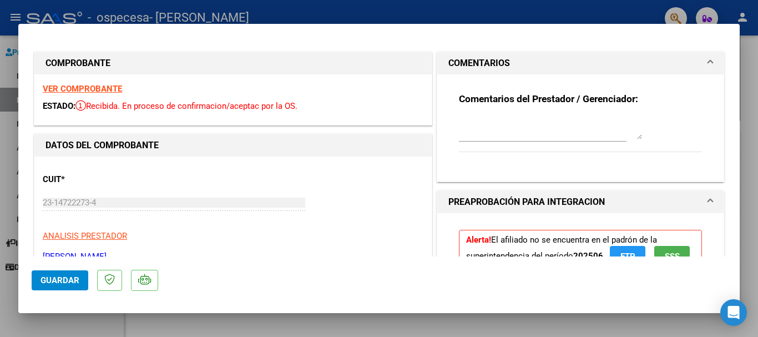
click at [708, 67] on span at bounding box center [710, 63] width 4 height 13
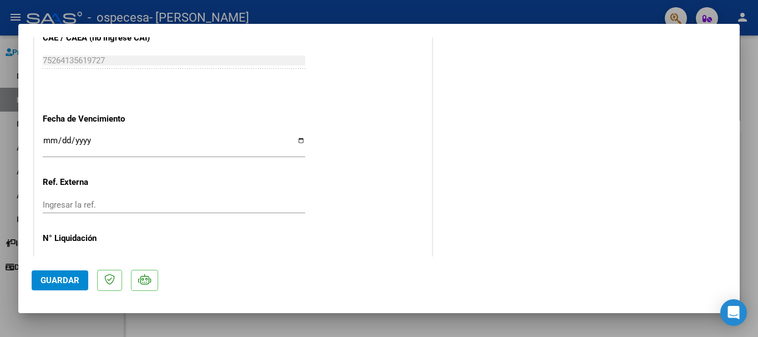
scroll to position [733, 0]
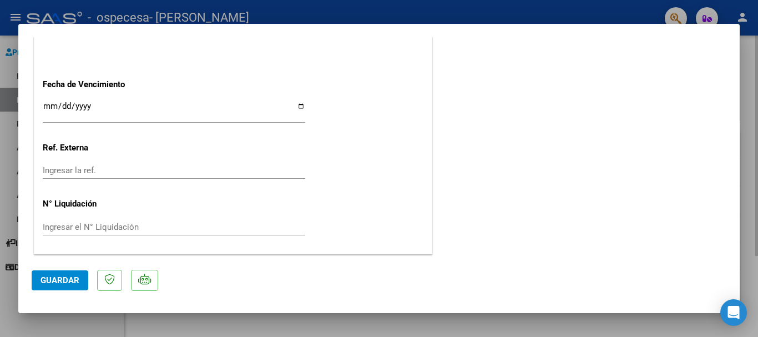
click at [754, 69] on div at bounding box center [379, 168] width 758 height 337
type input "$ 0,00"
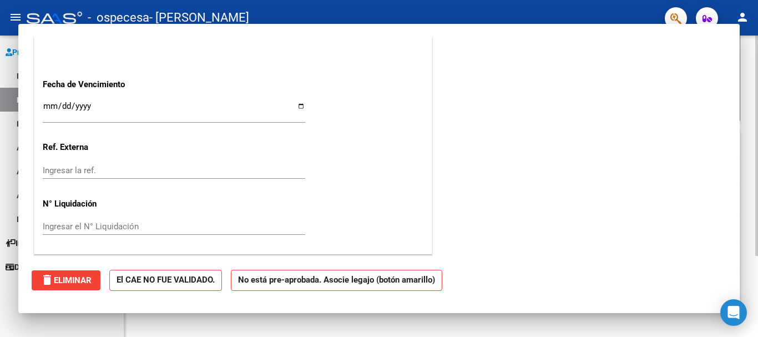
scroll to position [0, 0]
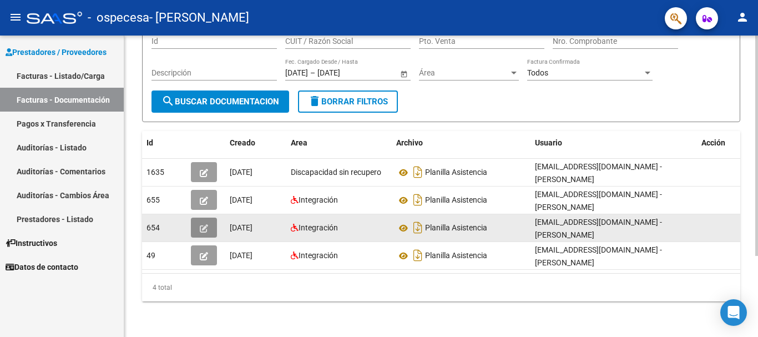
click at [204, 224] on icon "button" at bounding box center [204, 228] width 8 height 8
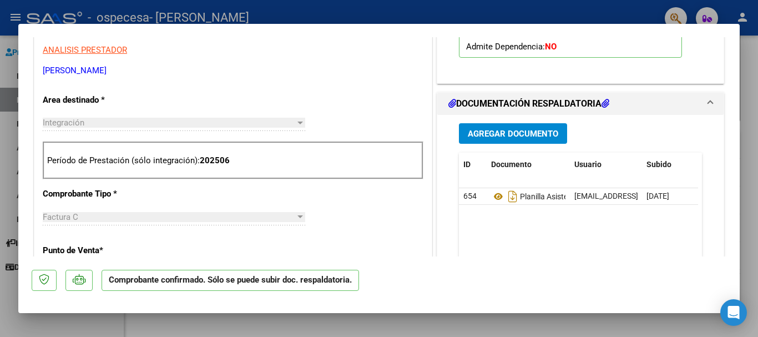
scroll to position [364, 0]
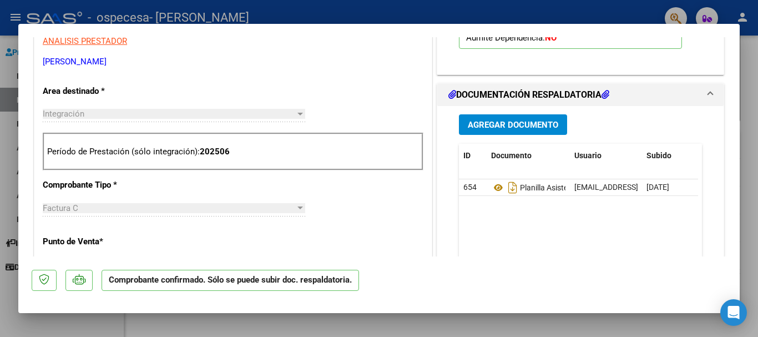
click at [745, 67] on div at bounding box center [379, 168] width 758 height 337
type input "$ 0,00"
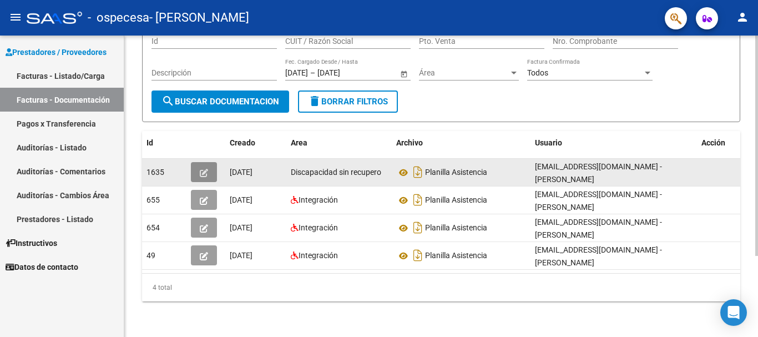
click at [201, 172] on button "button" at bounding box center [204, 172] width 26 height 20
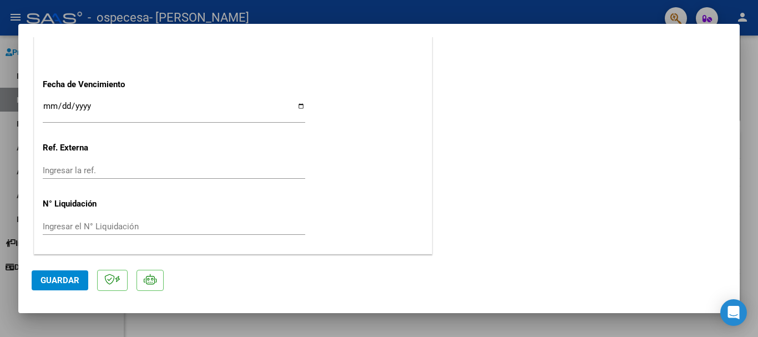
scroll to position [428, 0]
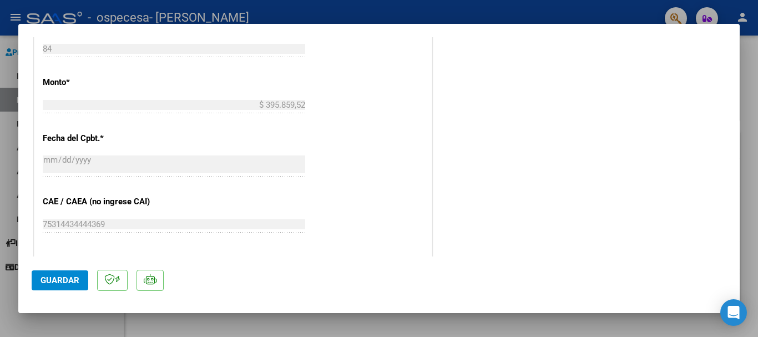
click at [745, 65] on div at bounding box center [379, 168] width 758 height 337
type input "$ 0,00"
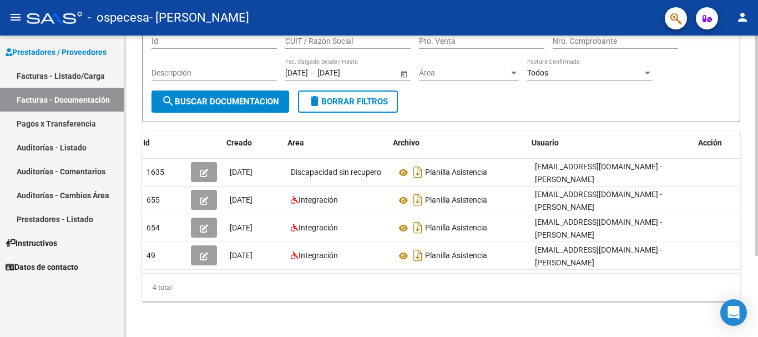
scroll to position [0, 12]
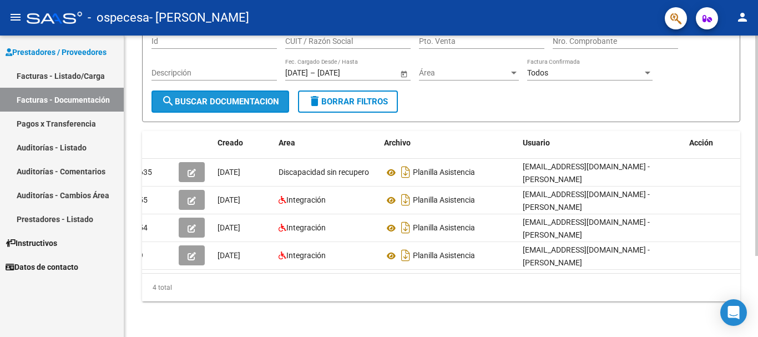
click at [247, 97] on span "search Buscar Documentacion" at bounding box center [220, 102] width 118 height 10
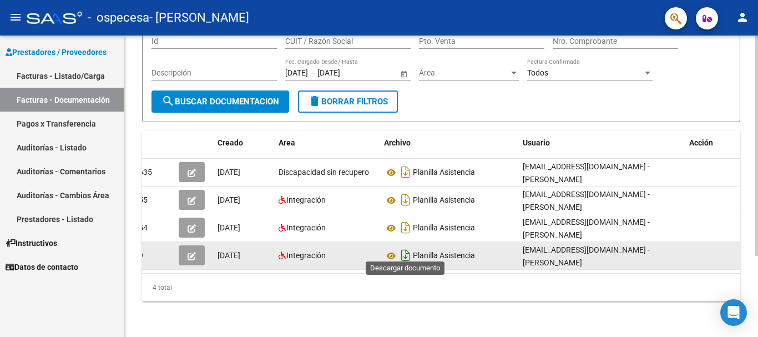
click at [405, 246] on icon "Descargar documento" at bounding box center [405, 255] width 14 height 18
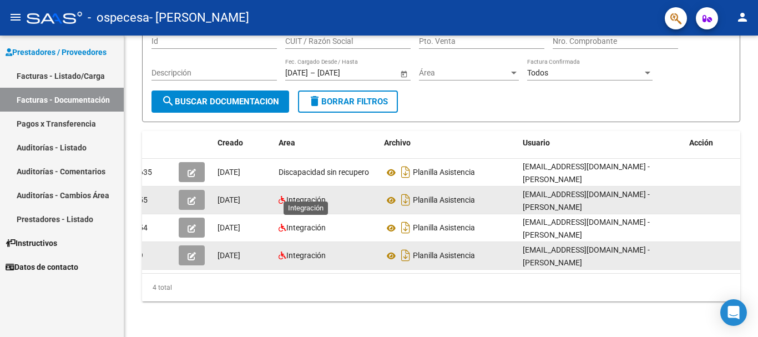
click at [306, 195] on span "Integración" at bounding box center [305, 199] width 39 height 9
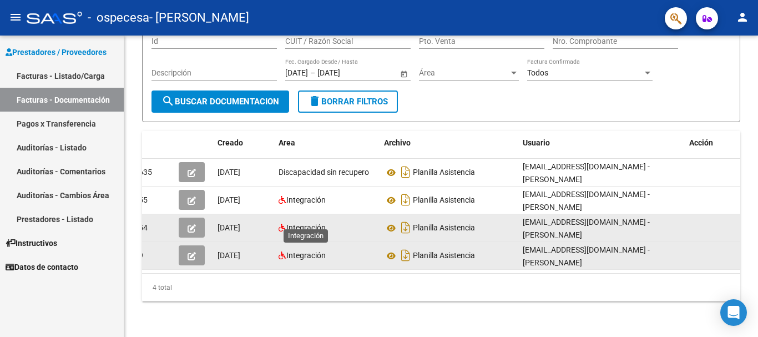
click at [297, 223] on span "Integración" at bounding box center [305, 227] width 39 height 9
click at [281, 224] on icon at bounding box center [282, 228] width 8 height 8
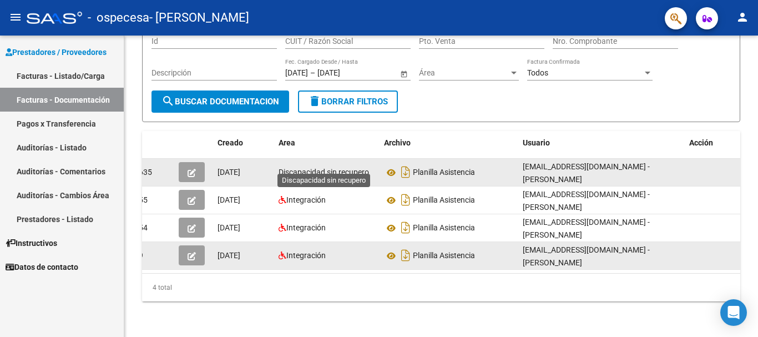
drag, startPoint x: 298, startPoint y: 167, endPoint x: 230, endPoint y: 176, distance: 69.4
click at [298, 168] on span "Discapacidad sin recupero" at bounding box center [323, 172] width 90 height 9
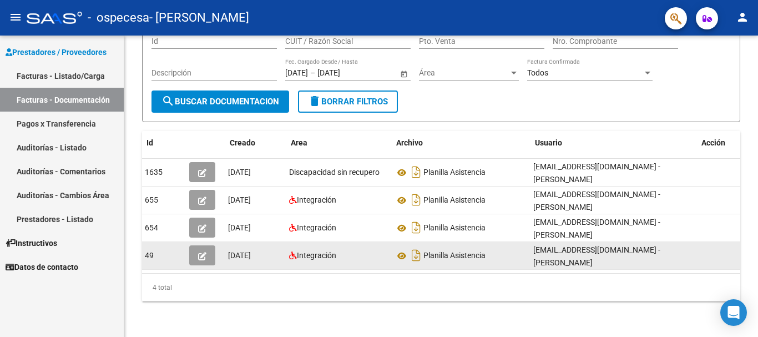
scroll to position [0, 0]
click at [202, 252] on icon "button" at bounding box center [204, 256] width 8 height 8
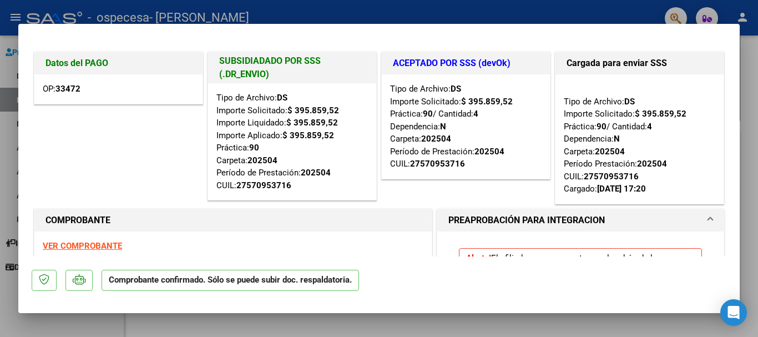
click at [59, 88] on strong "33472" at bounding box center [67, 89] width 25 height 10
click at [87, 85] on div "OP: 33472" at bounding box center [118, 88] width 168 height 29
click at [87, 109] on div "Datos del PAGO OP: 33472" at bounding box center [119, 127] width 174 height 157
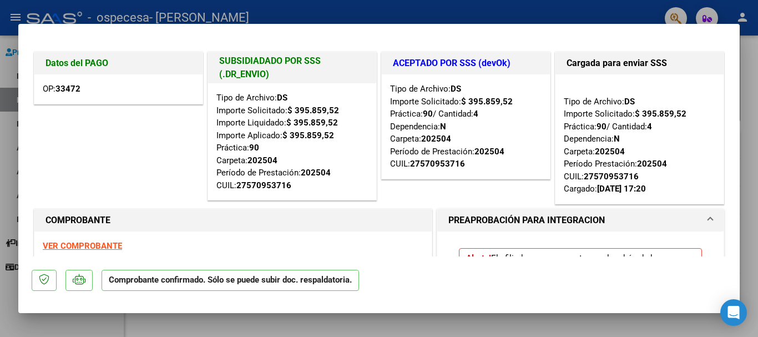
click at [72, 95] on div "OP: 33472" at bounding box center [118, 88] width 168 height 29
drag, startPoint x: 730, startPoint y: 81, endPoint x: 730, endPoint y: 100, distance: 18.9
click at [730, 100] on mat-dialog-content "Datos del PAGO OP: 33472 SUBSIDIADADO POR SSS (.DR_ENVIO) Tipo de Archivo: DS I…" at bounding box center [378, 146] width 721 height 219
click at [85, 88] on div "OP: 33472" at bounding box center [118, 88] width 168 height 29
click at [6, 60] on div at bounding box center [379, 168] width 758 height 337
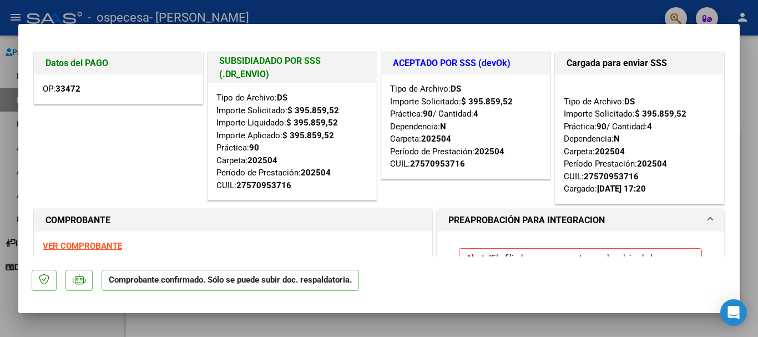
type input "$ 0,00"
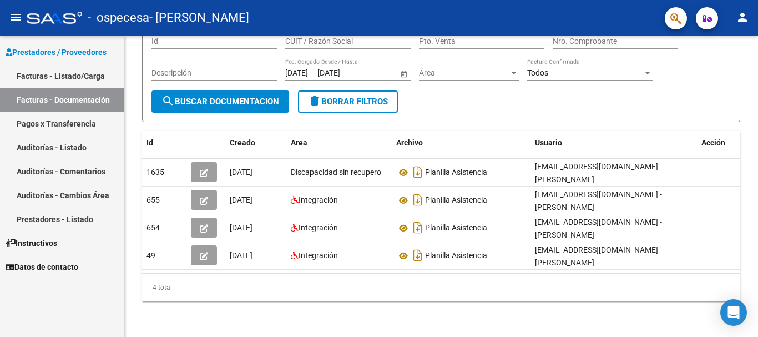
click at [45, 148] on link "Auditorías - Listado" at bounding box center [62, 147] width 124 height 24
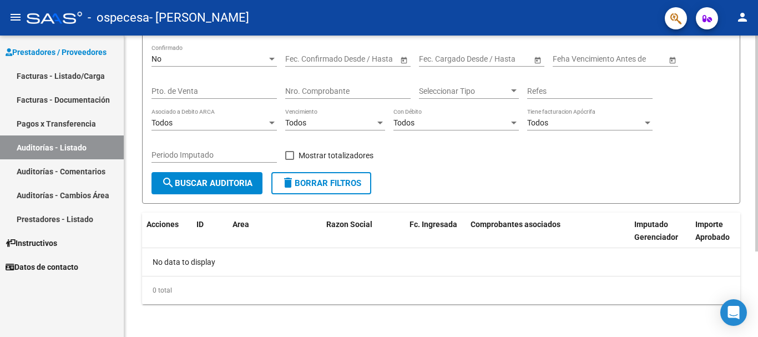
scroll to position [119, 0]
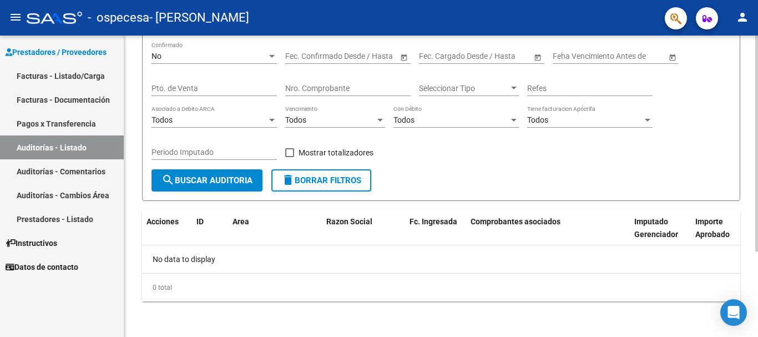
click at [757, 231] on div at bounding box center [756, 229] width 3 height 216
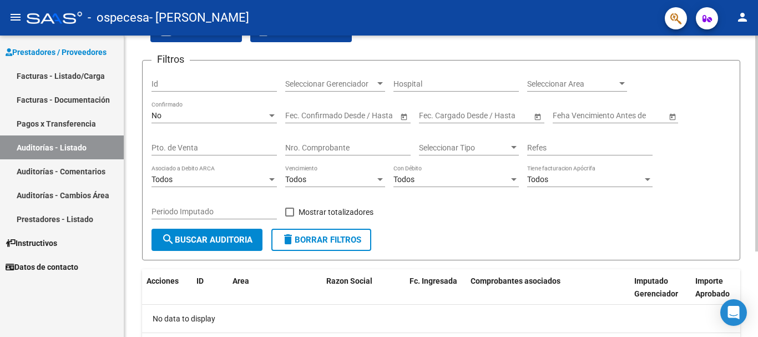
scroll to position [49, 0]
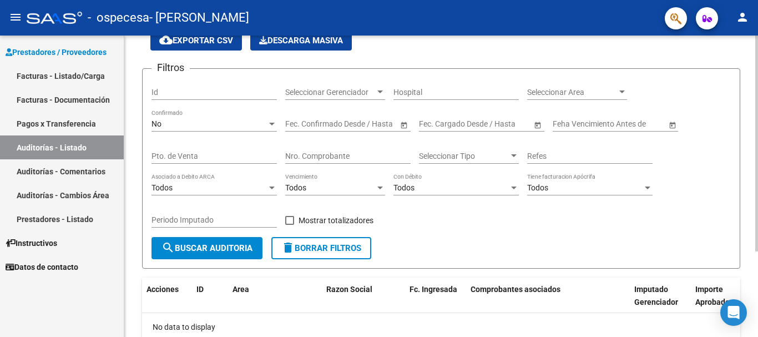
click at [752, 98] on div "PRESTADORES -> Auditoría de Comprobantes / Prestaciones cloud_download Exportar…" at bounding box center [442, 194] width 636 height 420
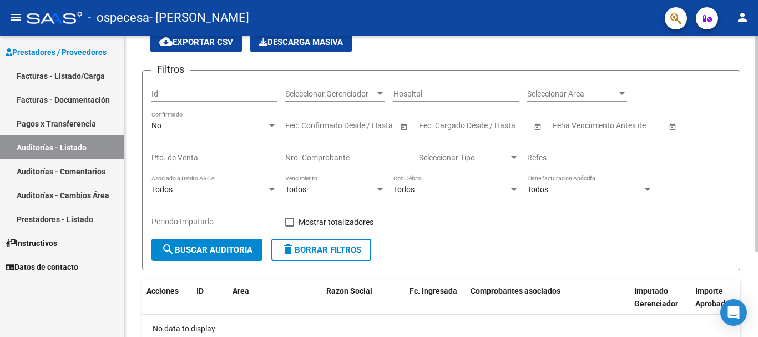
click at [751, 95] on div "PRESTADORES -> Auditoría de Comprobantes / Prestaciones cloud_download Exportar…" at bounding box center [440, 196] width 633 height 420
click at [381, 93] on div at bounding box center [380, 93] width 6 height 3
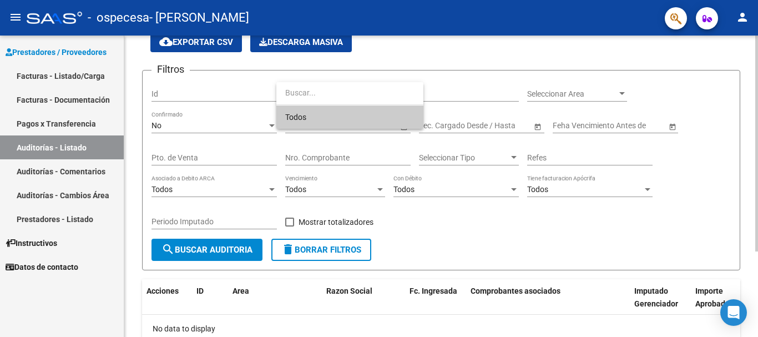
click at [381, 93] on input "dropdown search" at bounding box center [349, 92] width 147 height 23
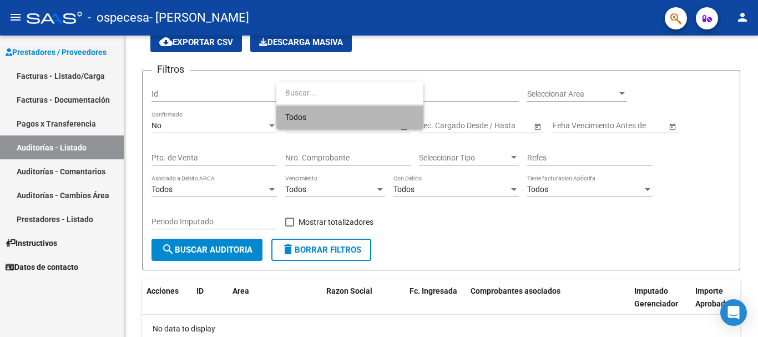
click at [347, 118] on span "Todos" at bounding box center [349, 116] width 129 height 23
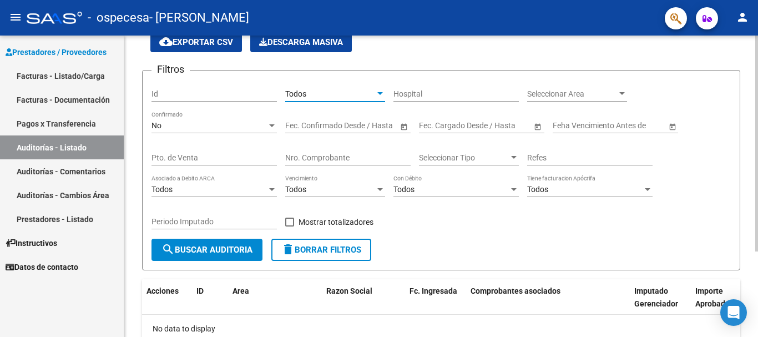
click at [622, 94] on div at bounding box center [622, 93] width 6 height 3
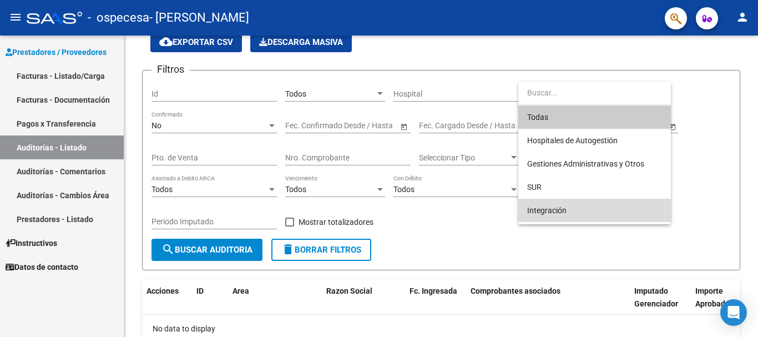
click at [580, 208] on span "Integración" at bounding box center [594, 210] width 135 height 23
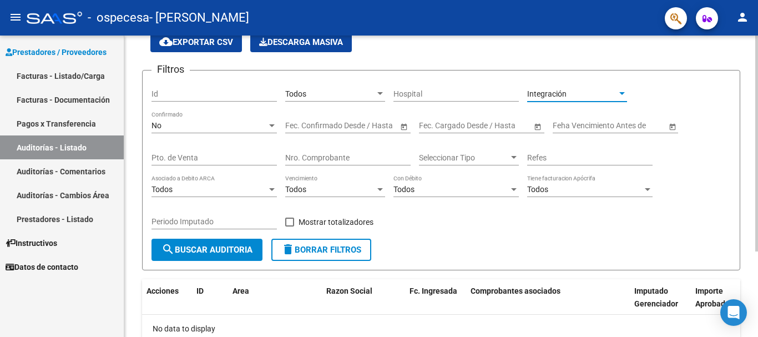
click at [272, 125] on div at bounding box center [272, 125] width 6 height 3
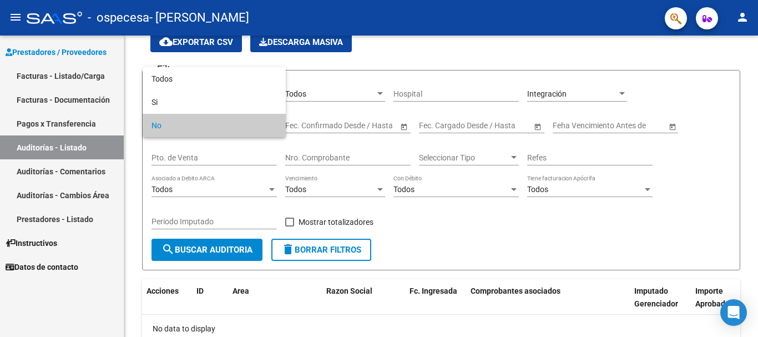
click at [247, 122] on span "No" at bounding box center [213, 125] width 125 height 23
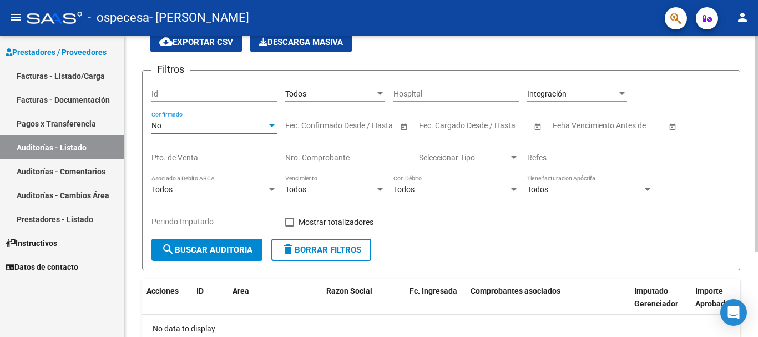
click at [270, 123] on div at bounding box center [272, 125] width 10 height 9
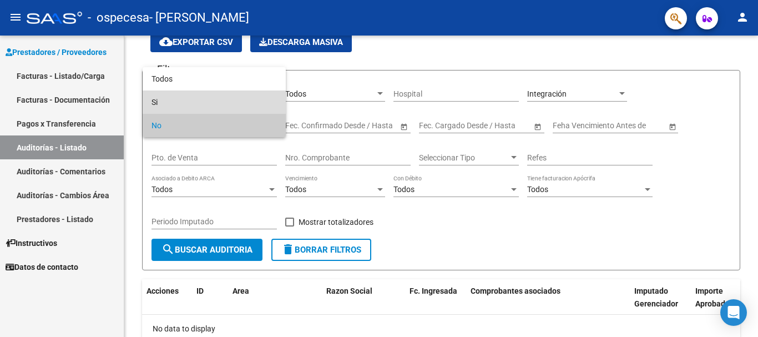
click at [227, 107] on span "Si" at bounding box center [213, 101] width 125 height 23
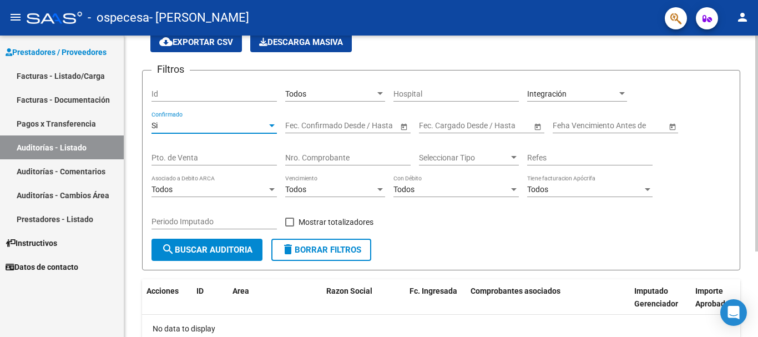
click at [403, 126] on span "Open calendar" at bounding box center [403, 126] width 27 height 27
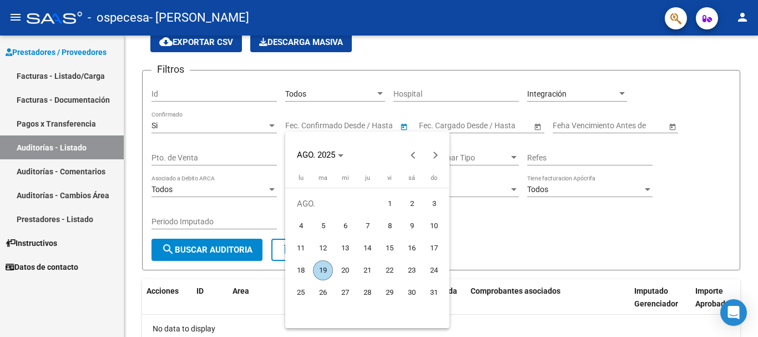
click at [324, 266] on span "19" at bounding box center [323, 270] width 20 height 20
type input "[DATE]"
click at [539, 126] on div at bounding box center [379, 168] width 758 height 337
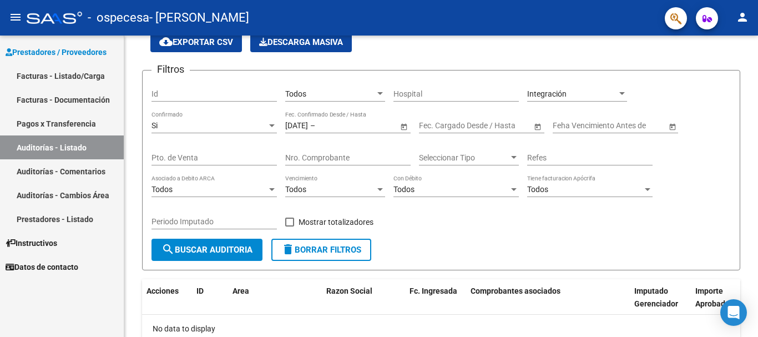
click at [539, 126] on span "Open calendar" at bounding box center [537, 126] width 27 height 27
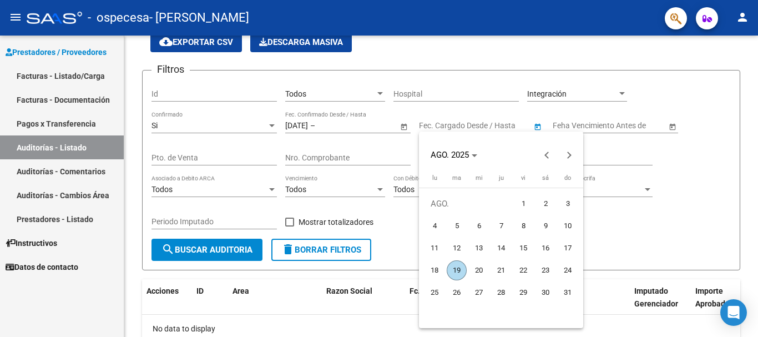
click at [452, 265] on span "19" at bounding box center [456, 270] width 20 height 20
type input "[DATE]"
click at [452, 264] on span "19" at bounding box center [456, 270] width 20 height 20
type input "[DATE]"
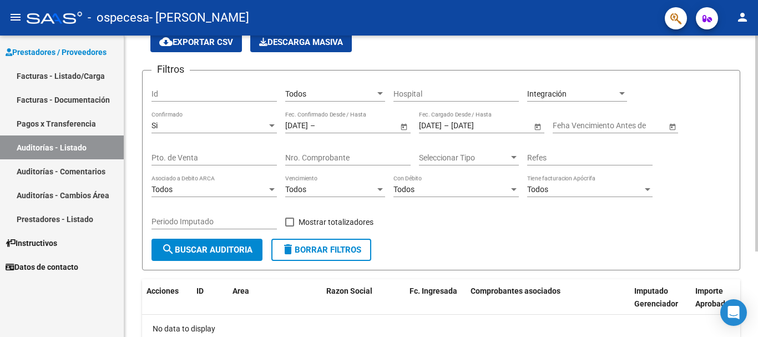
click at [670, 127] on span "Open calendar" at bounding box center [672, 126] width 27 height 27
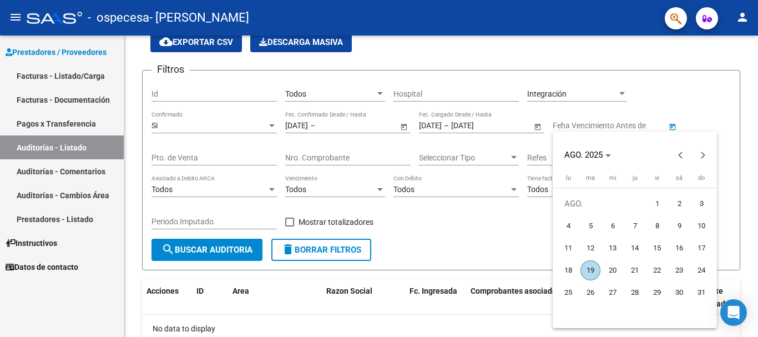
click at [595, 268] on span "19" at bounding box center [590, 270] width 20 height 20
type input "[DATE]"
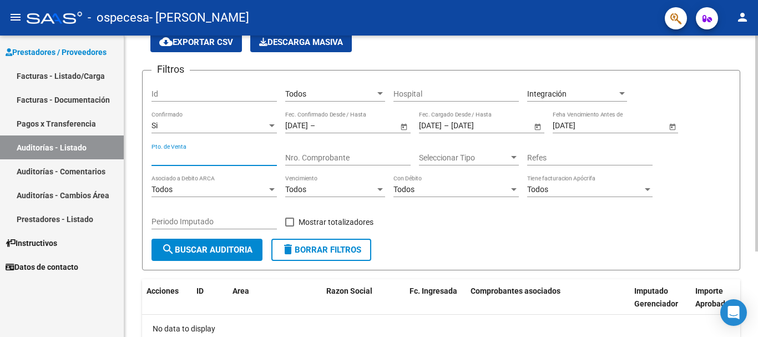
click at [232, 155] on input "Pto. de Venta" at bounding box center [213, 157] width 125 height 9
type input "03"
click at [300, 160] on input "Nro. Comprobante" at bounding box center [347, 157] width 125 height 9
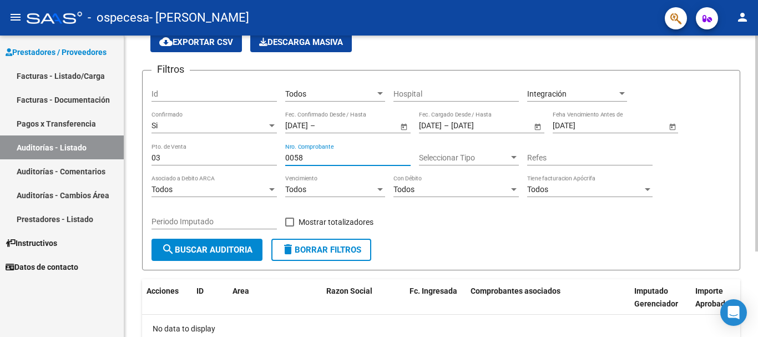
type input "0058"
click at [517, 158] on div at bounding box center [514, 157] width 10 height 9
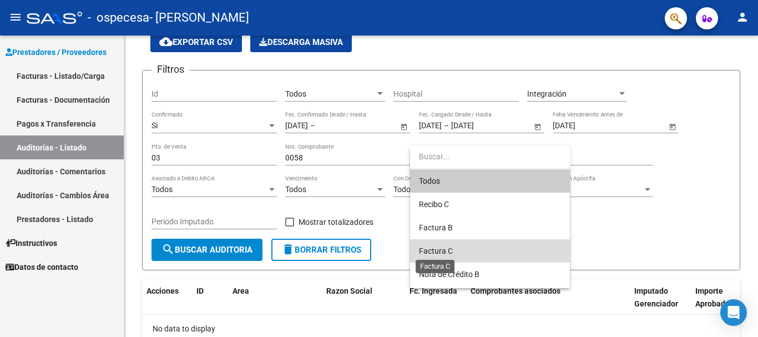
click at [439, 248] on span "Factura C" at bounding box center [436, 250] width 34 height 9
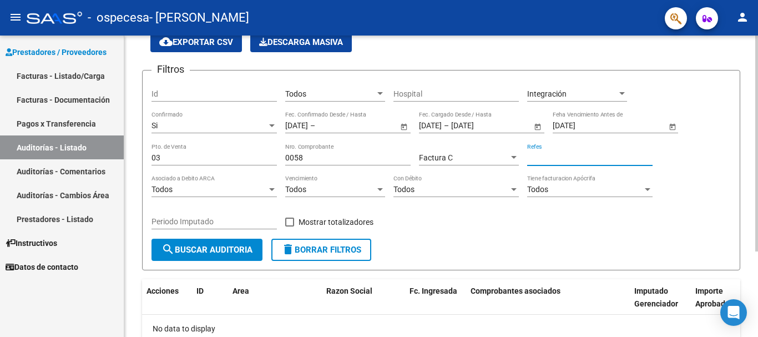
drag, startPoint x: 559, startPoint y: 158, endPoint x: 474, endPoint y: 157, distance: 84.9
click at [559, 158] on input "Refes" at bounding box center [589, 157] width 125 height 9
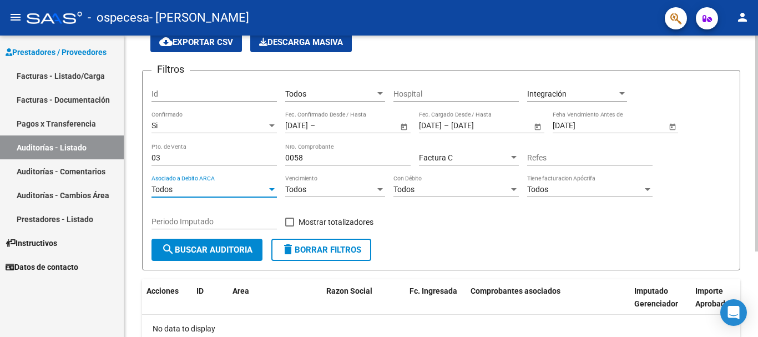
click at [271, 189] on div at bounding box center [272, 189] width 6 height 3
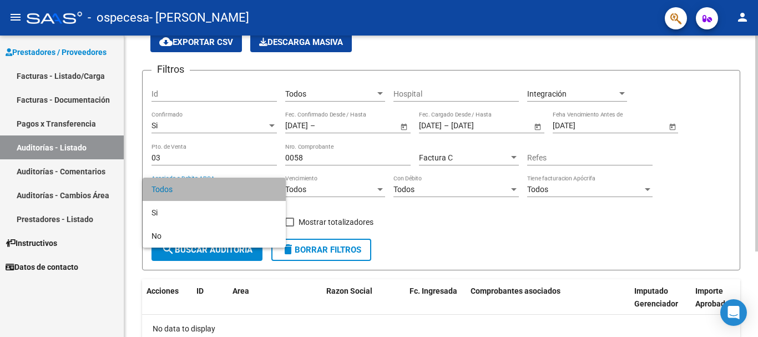
click at [271, 189] on span "Todos" at bounding box center [213, 188] width 125 height 23
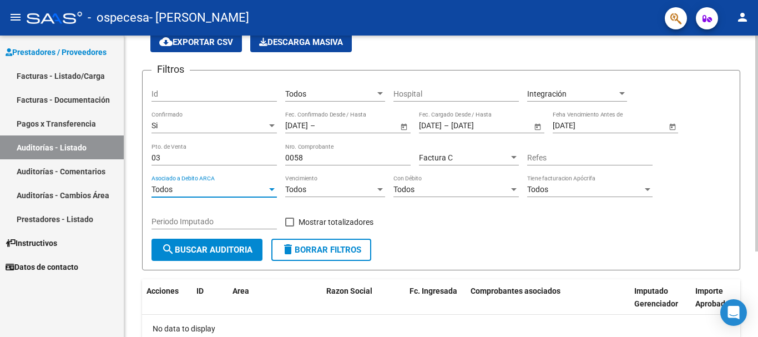
click at [378, 188] on div at bounding box center [380, 189] width 6 height 3
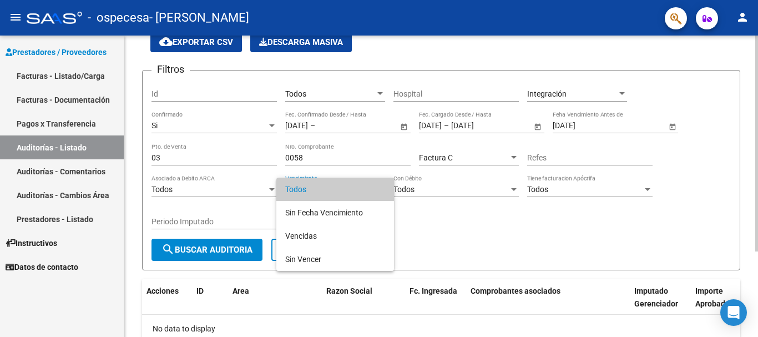
click at [378, 188] on span "Todos" at bounding box center [335, 188] width 100 height 23
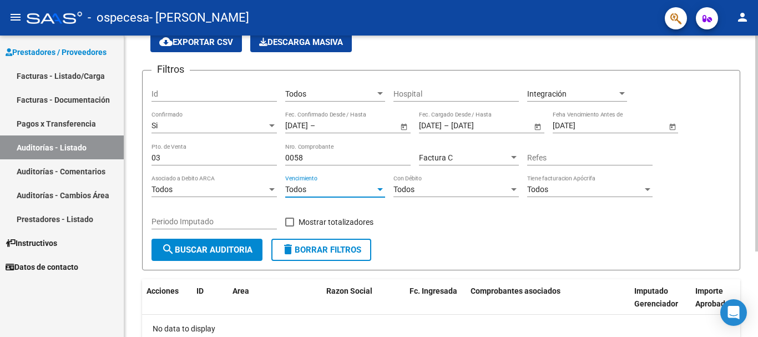
click at [514, 190] on div at bounding box center [514, 189] width 6 height 3
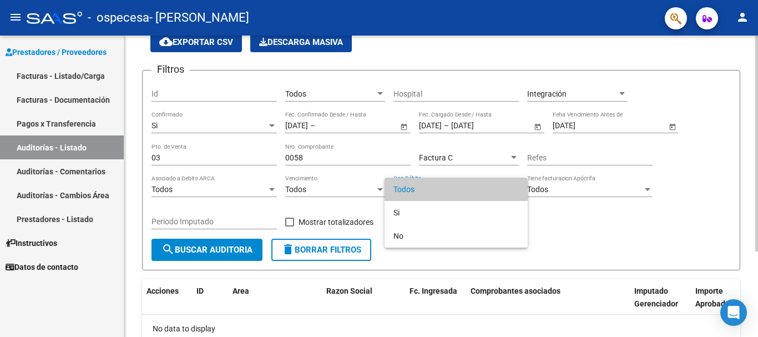
click at [514, 190] on span "Todos" at bounding box center [455, 188] width 125 height 23
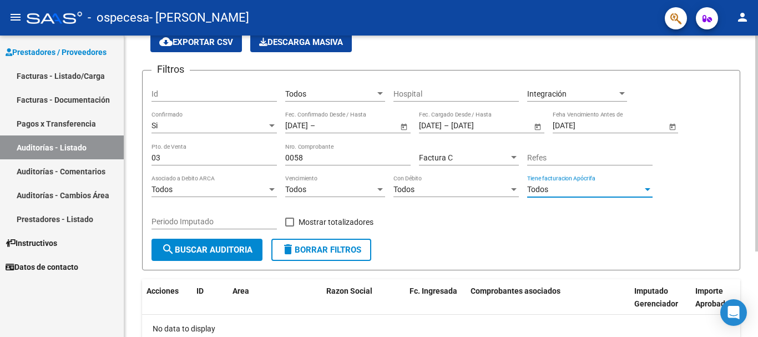
click at [645, 188] on div at bounding box center [648, 189] width 6 height 3
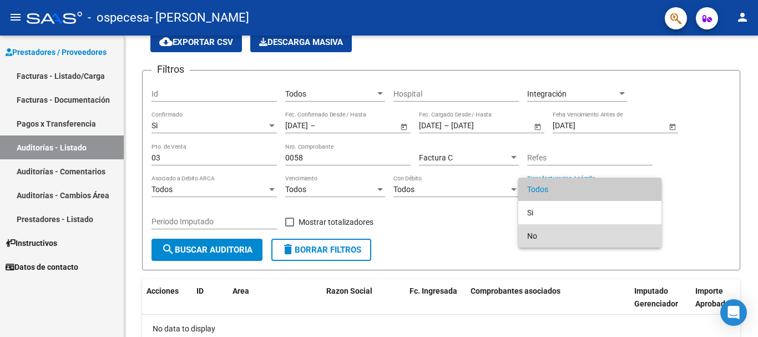
click at [549, 232] on span "No" at bounding box center [589, 235] width 125 height 23
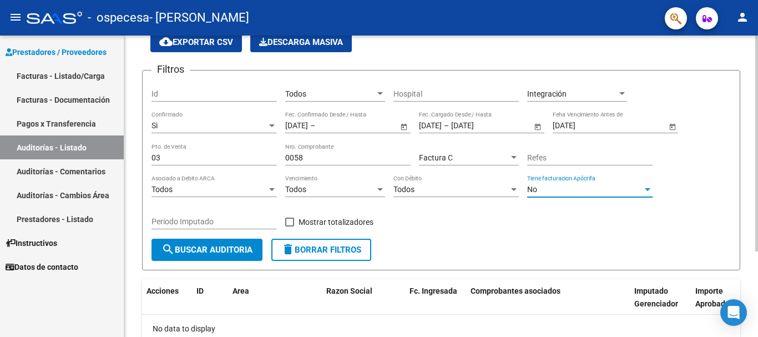
click at [546, 163] on div "Refes" at bounding box center [589, 154] width 125 height 22
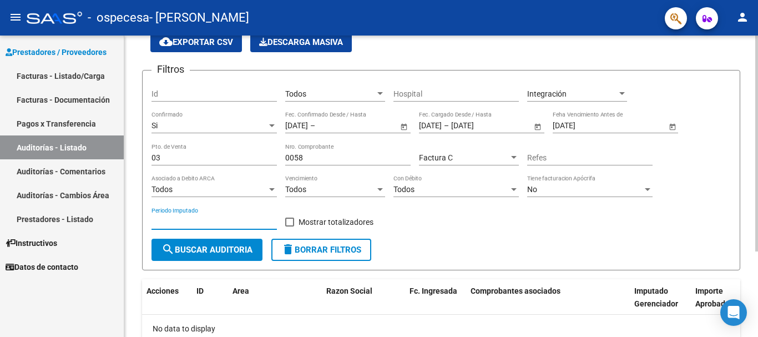
click at [213, 219] on input "Periodo Imputado" at bounding box center [213, 221] width 125 height 9
type input "032025"
click at [287, 222] on span at bounding box center [289, 221] width 9 height 9
click at [289, 226] on input "Mostrar totalizadores" at bounding box center [289, 226] width 1 height 1
checkbox input "true"
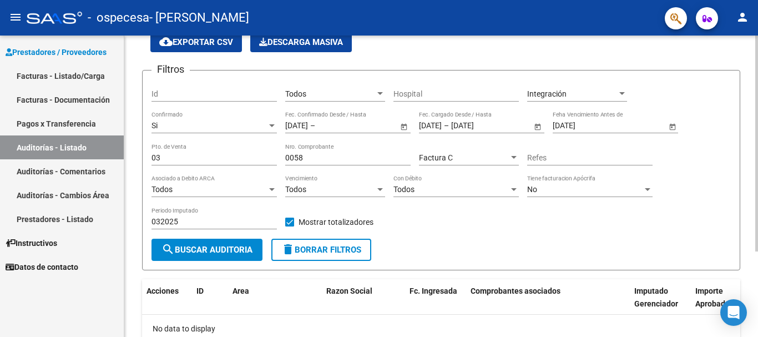
click at [235, 250] on span "search Buscar Auditoria" at bounding box center [206, 250] width 91 height 10
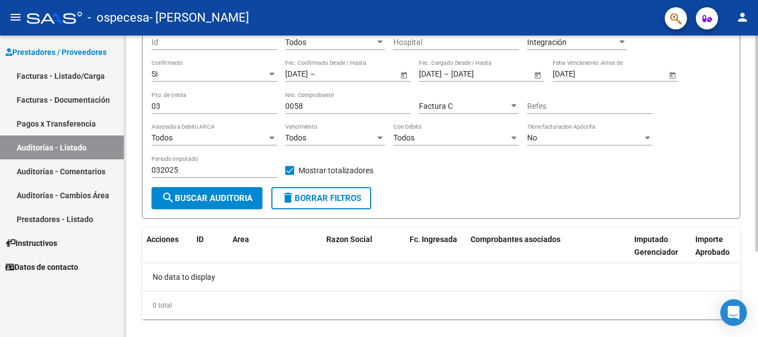
scroll to position [119, 0]
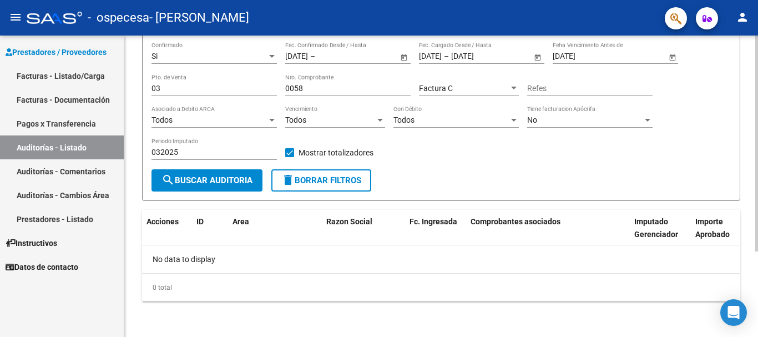
click at [757, 242] on div at bounding box center [756, 229] width 3 height 216
click at [330, 180] on span "delete Borrar Filtros" at bounding box center [321, 180] width 80 height 10
checkbox input "false"
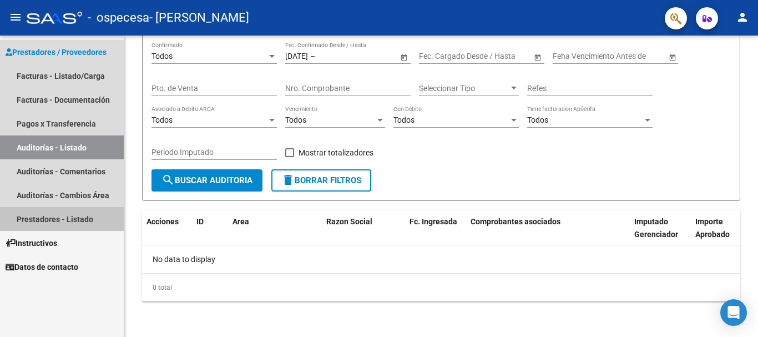
click at [60, 220] on link "Prestadores - Listado" at bounding box center [62, 219] width 124 height 24
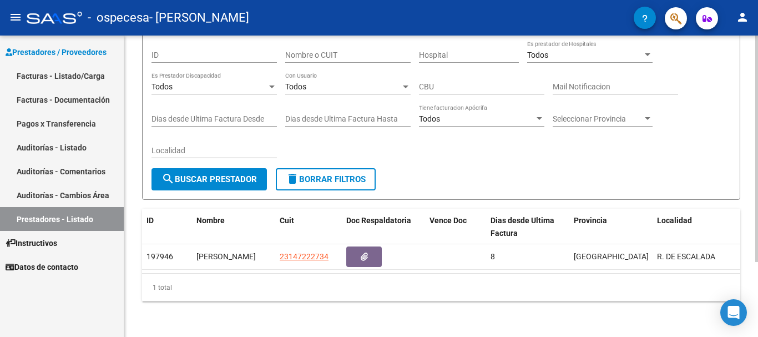
scroll to position [99, 0]
click at [757, 218] on div at bounding box center [756, 223] width 3 height 226
click at [757, 229] on div at bounding box center [756, 223] width 3 height 226
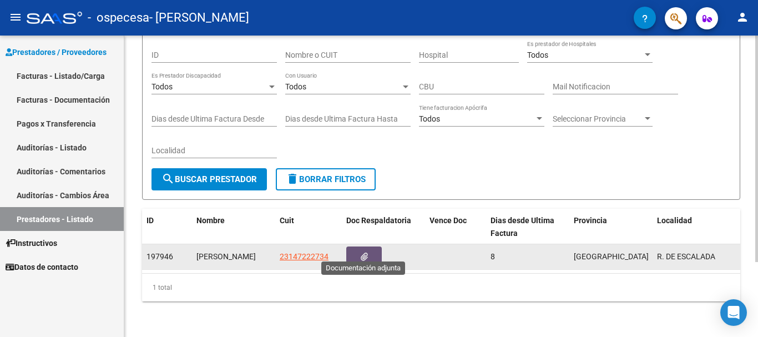
click at [371, 246] on button "button" at bounding box center [363, 256] width 35 height 21
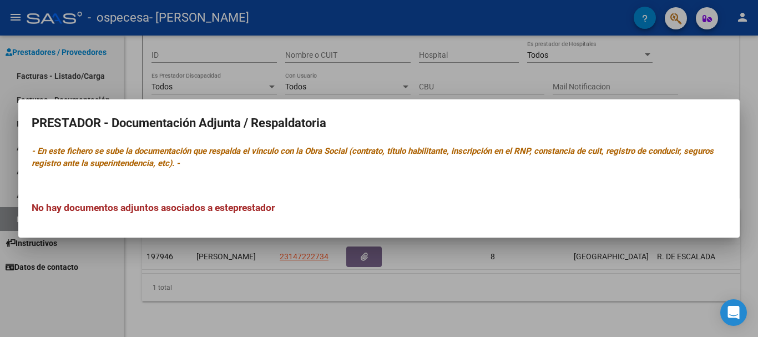
click at [493, 283] on div at bounding box center [379, 168] width 758 height 337
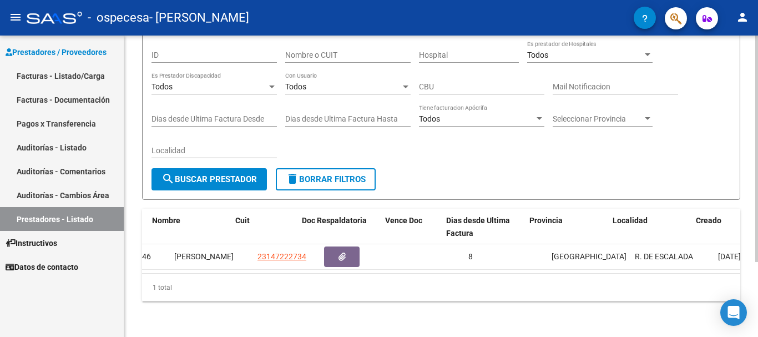
scroll to position [0, 57]
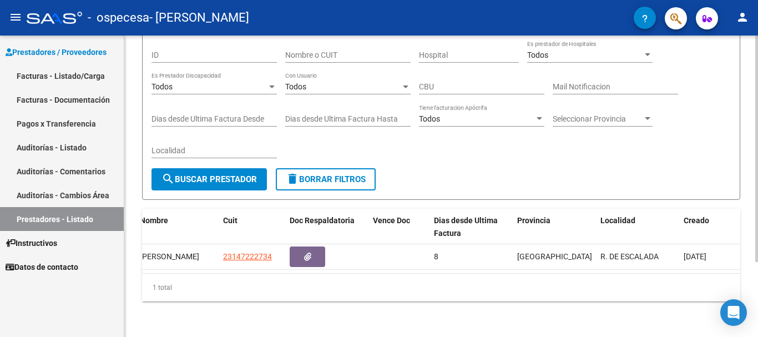
click at [757, 111] on div at bounding box center [756, 223] width 3 height 226
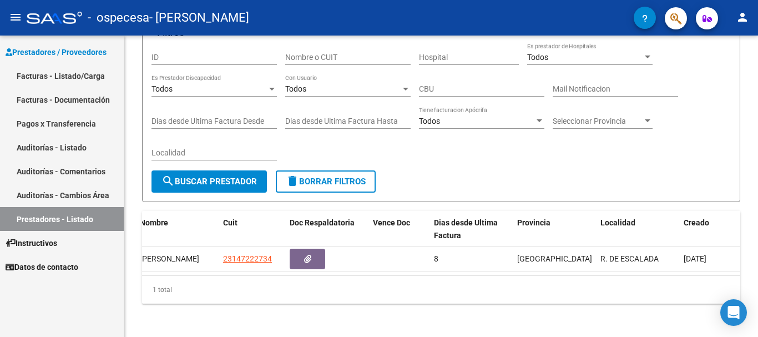
click at [706, 18] on icon "button" at bounding box center [706, 18] width 9 height 8
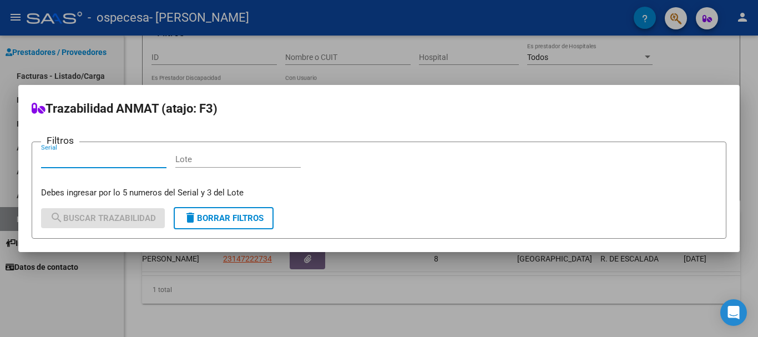
click at [714, 19] on div at bounding box center [379, 168] width 758 height 337
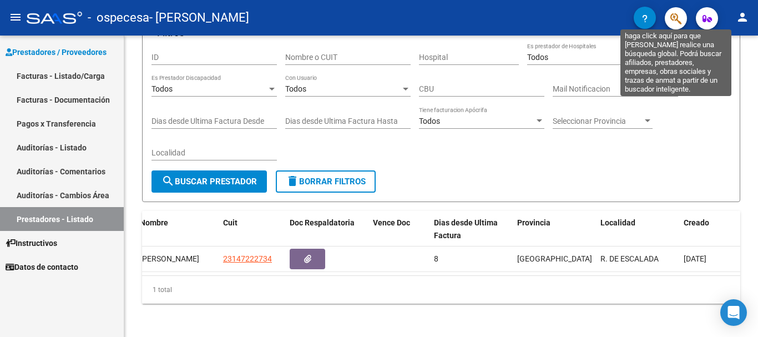
click at [675, 22] on icon "button" at bounding box center [675, 18] width 11 height 13
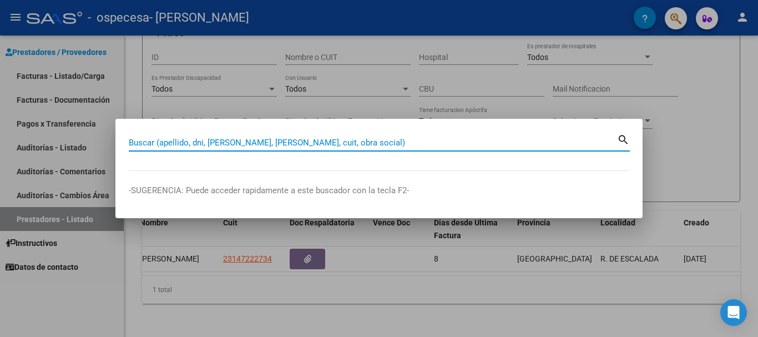
click at [675, 22] on div at bounding box center [379, 168] width 758 height 337
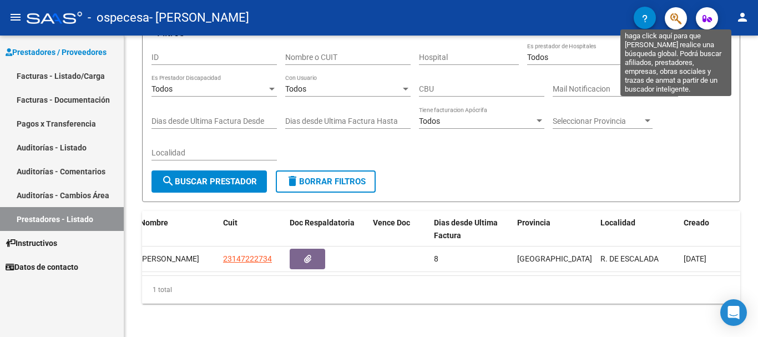
click at [675, 22] on icon "button" at bounding box center [675, 18] width 11 height 13
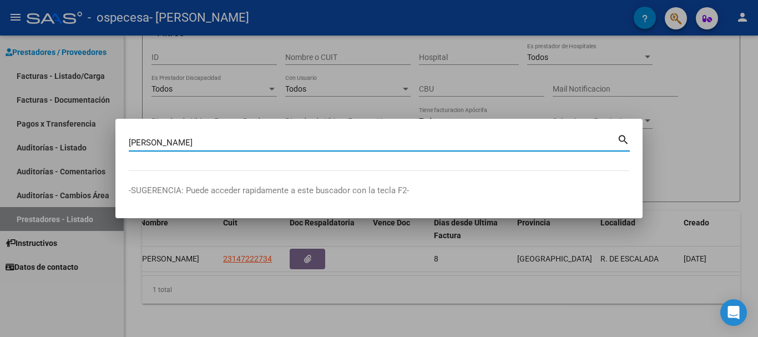
type input "schuchinsky"
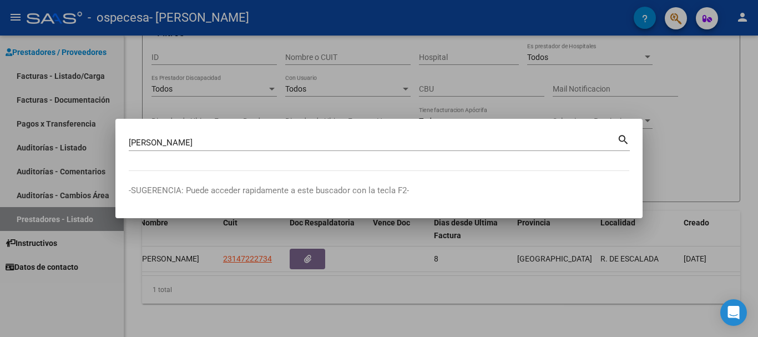
click at [628, 138] on mat-icon "search" at bounding box center [623, 138] width 13 height 13
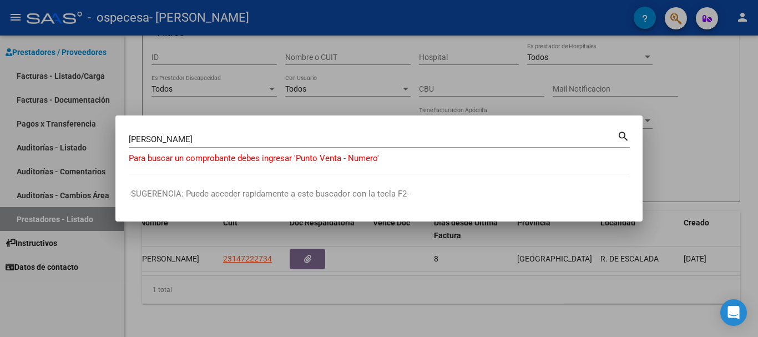
click at [677, 17] on div at bounding box center [379, 168] width 758 height 337
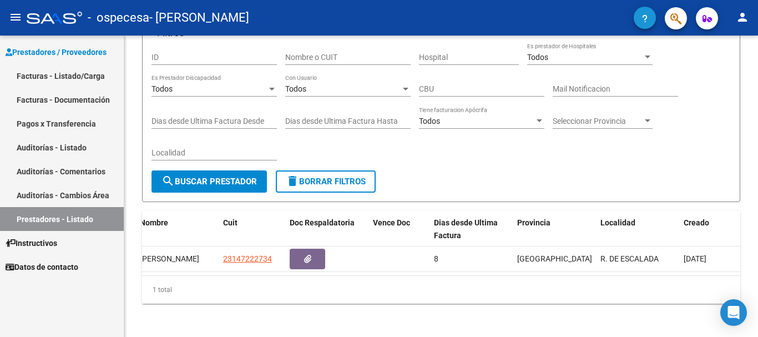
click at [645, 18] on icon "button" at bounding box center [645, 18] width 6 height 8
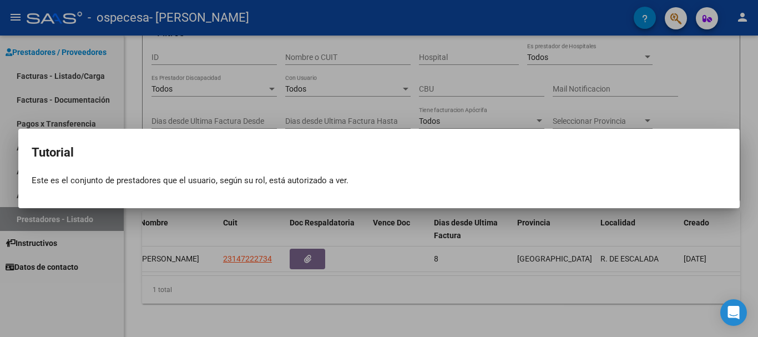
click at [222, 167] on div "Tutorial close Este es el conjunto de prestadores que el usuario, según su rol,…" at bounding box center [379, 164] width 694 height 45
click at [743, 17] on div at bounding box center [379, 168] width 758 height 337
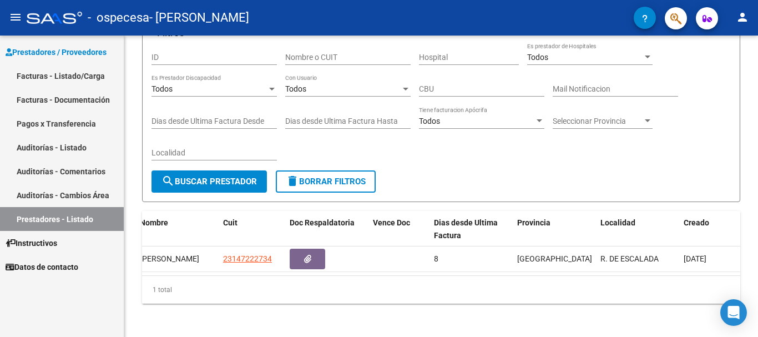
click at [743, 17] on mat-icon "person" at bounding box center [741, 17] width 13 height 13
click at [735, 45] on button "person Mi Perfil" at bounding box center [720, 46] width 68 height 27
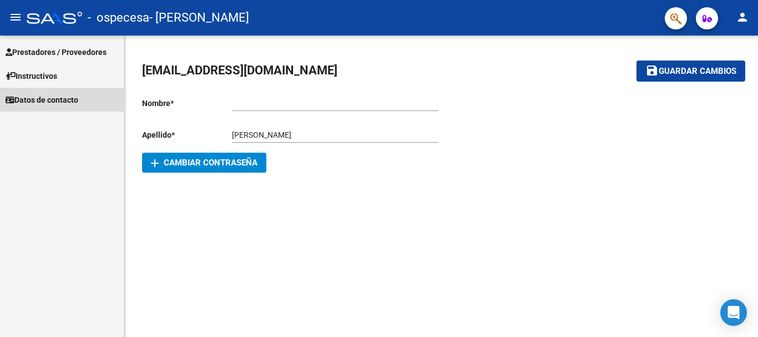
click at [41, 99] on span "Datos de contacto" at bounding box center [42, 100] width 73 height 12
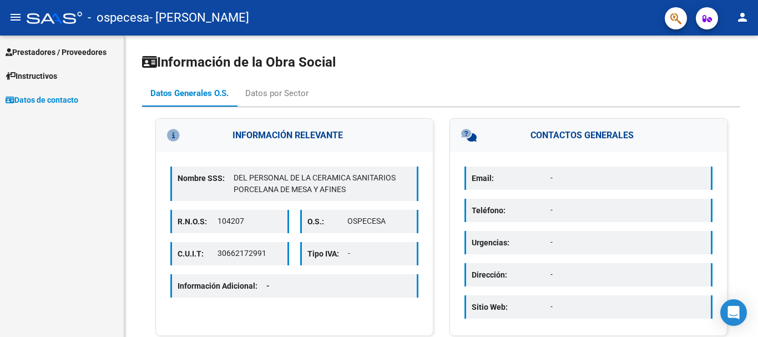
click at [40, 56] on span "Prestadores / Proveedores" at bounding box center [56, 52] width 101 height 12
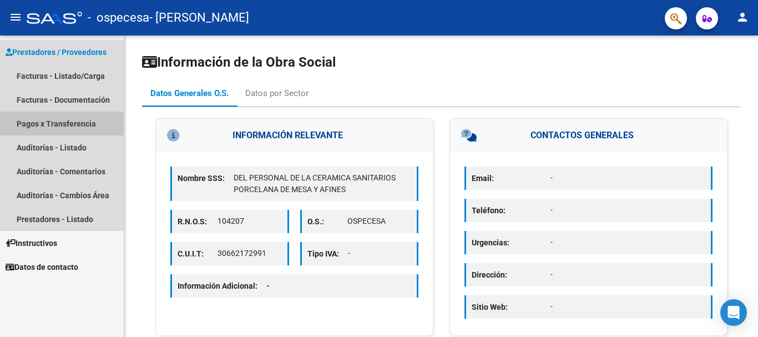
click at [22, 123] on link "Pagos x Transferencia" at bounding box center [62, 123] width 124 height 24
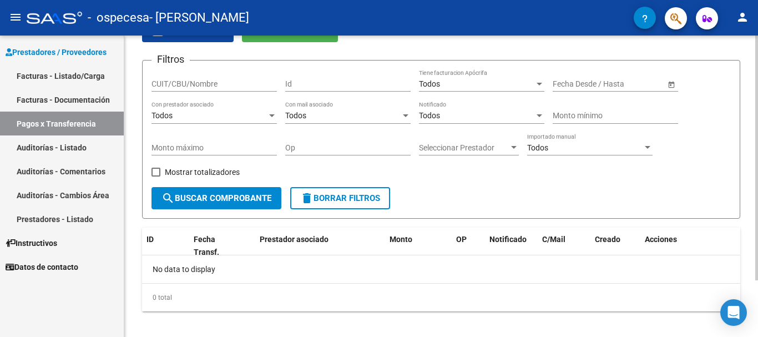
scroll to position [70, 0]
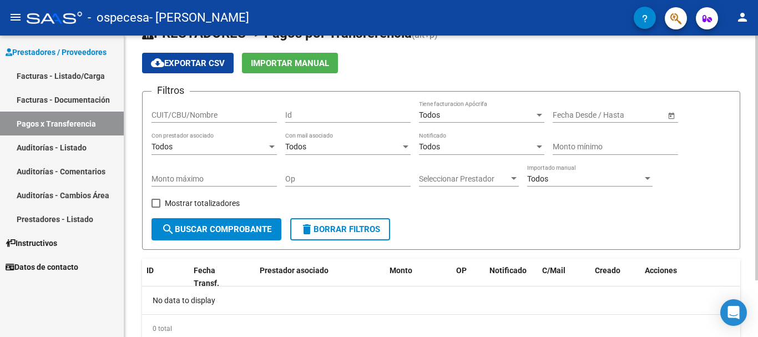
click at [754, 177] on div "PRESTADORES -> Pagos por Transferencia (alt+p) cloud_download Exportar CSV Impo…" at bounding box center [442, 192] width 636 height 371
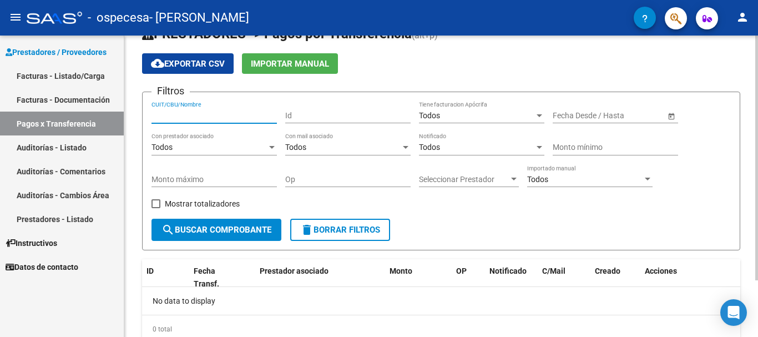
click at [184, 115] on input "CUIT/CBU/Nombre" at bounding box center [213, 115] width 125 height 9
type input "23147222734"
click at [296, 117] on input "Id" at bounding box center [347, 115] width 125 height 9
